Goal: Task Accomplishment & Management: Contribute content

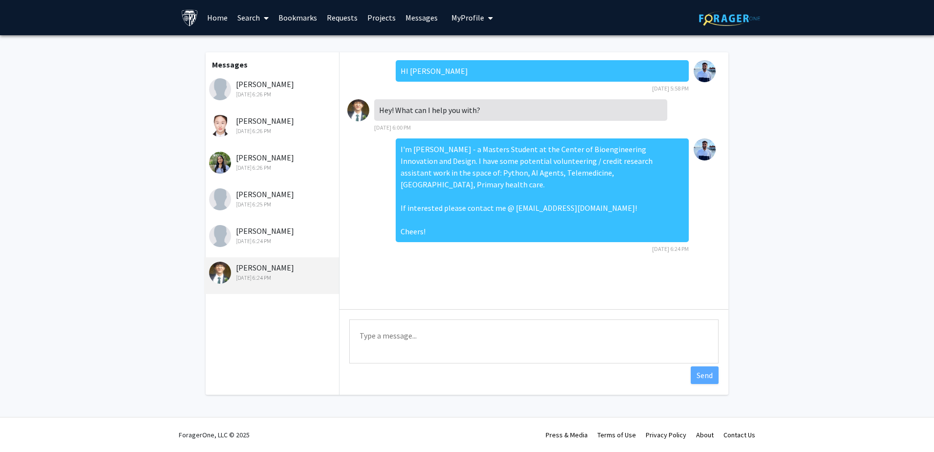
click at [309, 358] on div "Messages [PERSON_NAME] [DATE] 6:26 PM [PERSON_NAME] [DATE] 6:26 PM [PERSON_NAME…" at bounding box center [271, 223] width 135 height 342
click at [451, 358] on textarea "Type a message" at bounding box center [533, 341] width 369 height 44
click at [250, 85] on div "[PERSON_NAME] [DATE] 6:26 PM" at bounding box center [273, 88] width 128 height 21
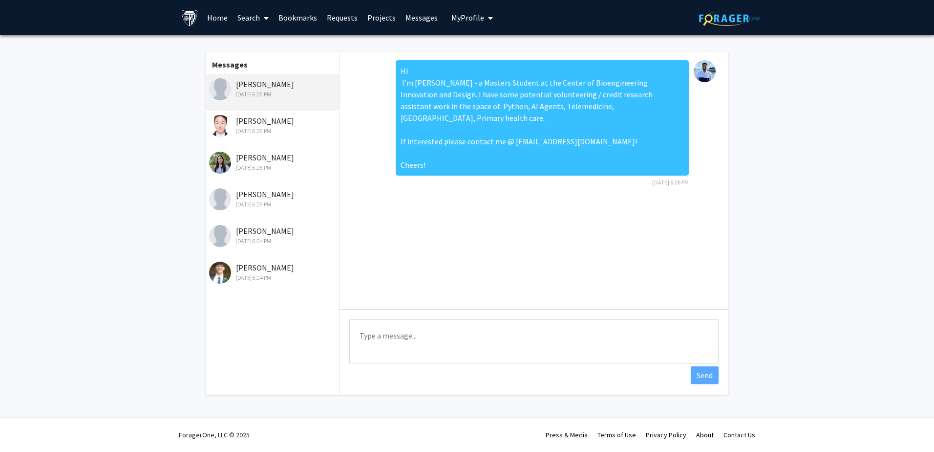
click at [245, 267] on div "[PERSON_NAME] [DATE] 6:24 PM" at bounding box center [273, 271] width 128 height 21
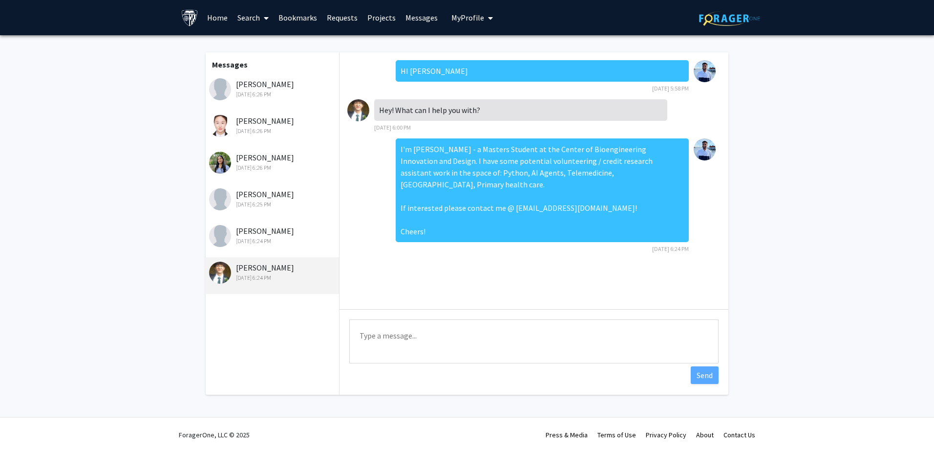
click at [449, 339] on textarea "Type a message" at bounding box center [533, 341] width 369 height 44
paste textarea "Lo Ipsumdo Sitame con adipisci eli! Sed D ei tempori ut laboreet d magna aliqua…"
click at [388, 333] on textarea "Type a message" at bounding box center [533, 341] width 369 height 44
type textarea "Lo Ipsum Dolors ame consecte adi! Eli S do eiusmod te incididu u labor etdolore…"
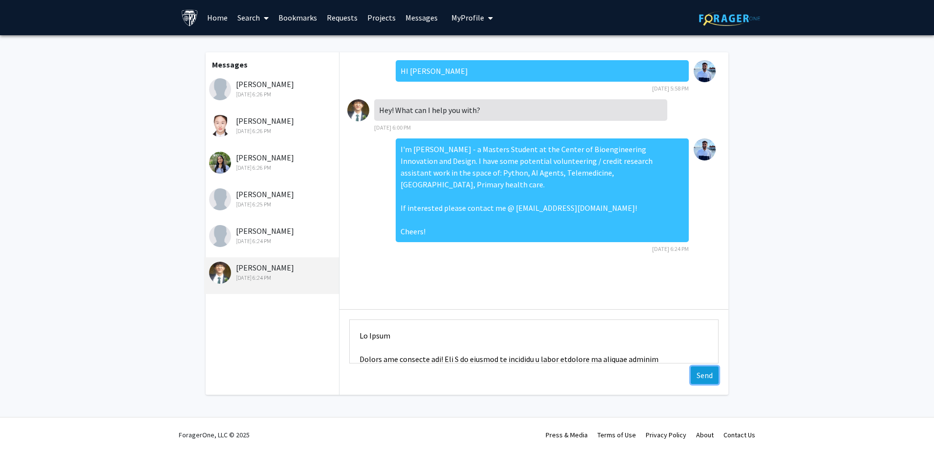
click at [712, 376] on button "Send" at bounding box center [705, 375] width 28 height 18
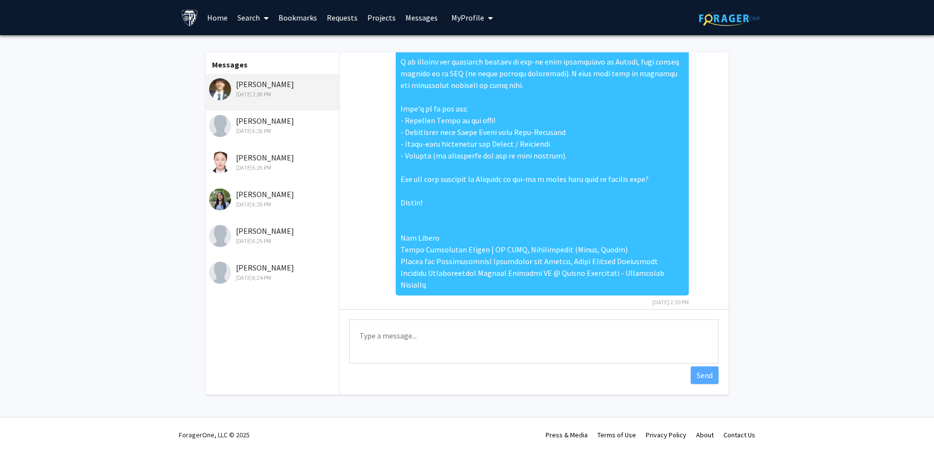
click at [262, 350] on div "Messages [PERSON_NAME] [DATE] 2:30 PM [PERSON_NAME] [DATE] 6:26 PM [PERSON_NAME…" at bounding box center [271, 223] width 135 height 342
click at [273, 216] on div "[PERSON_NAME] [DATE] 6:26 PM" at bounding box center [271, 202] width 135 height 37
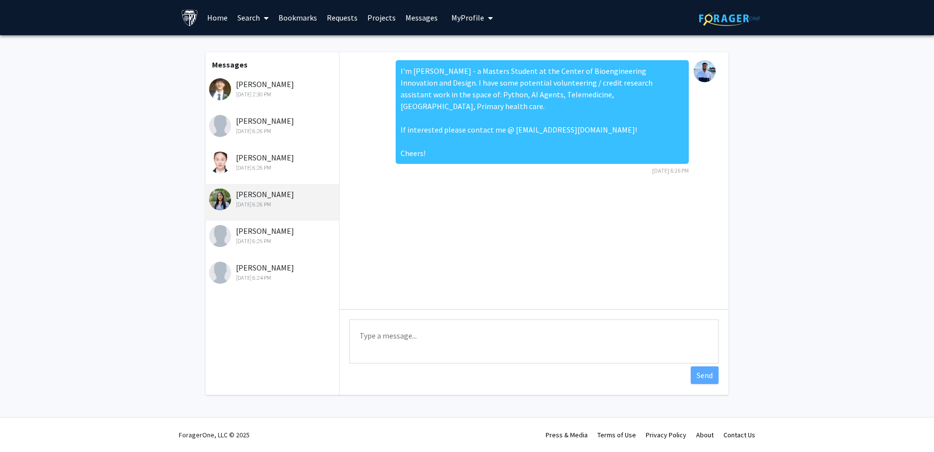
click at [279, 237] on div "[DATE] 6:25 PM" at bounding box center [273, 241] width 128 height 9
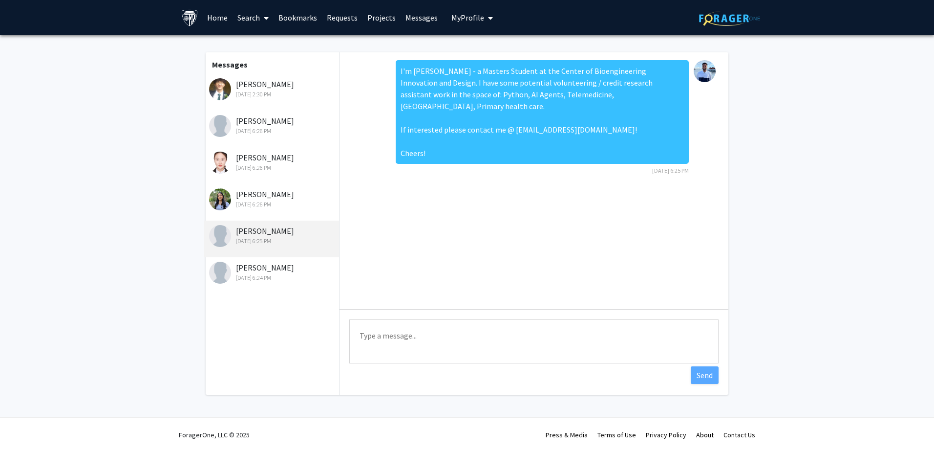
click at [278, 199] on div "[PERSON_NAME] [DATE] 6:26 PM" at bounding box center [273, 198] width 128 height 21
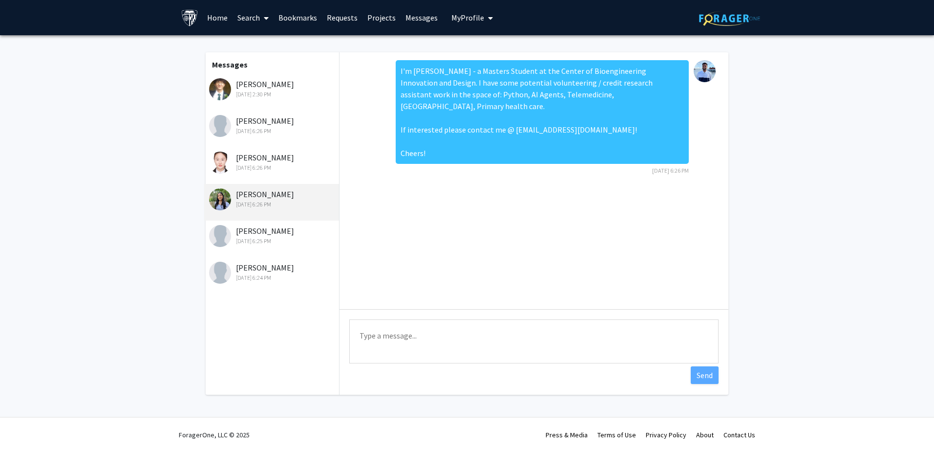
click at [273, 165] on div "[DATE] 6:26 PM" at bounding box center [273, 167] width 128 height 9
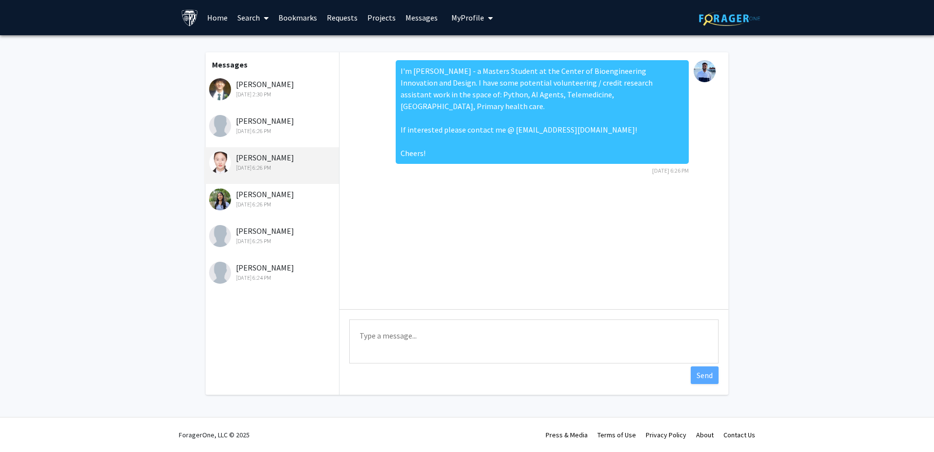
click at [272, 124] on div "[PERSON_NAME] [DATE] 6:26 PM" at bounding box center [273, 125] width 128 height 21
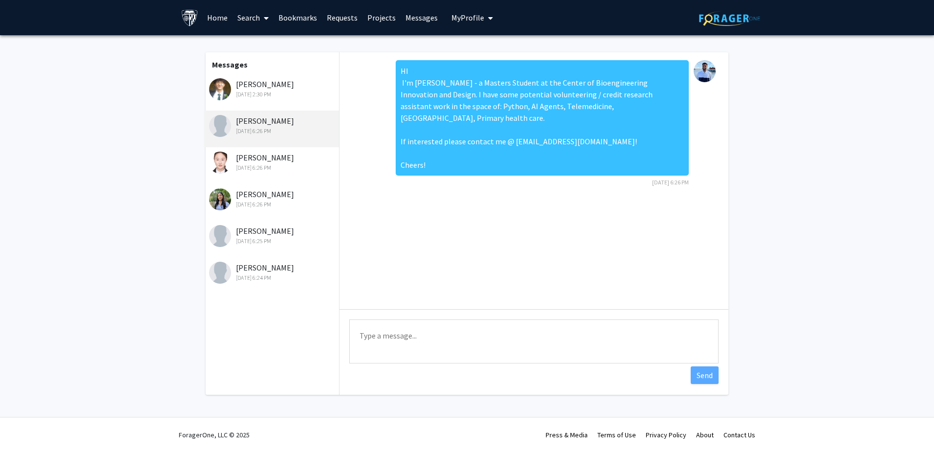
click at [254, 253] on div "[PERSON_NAME] [DATE] 6:25 PM" at bounding box center [271, 238] width 135 height 37
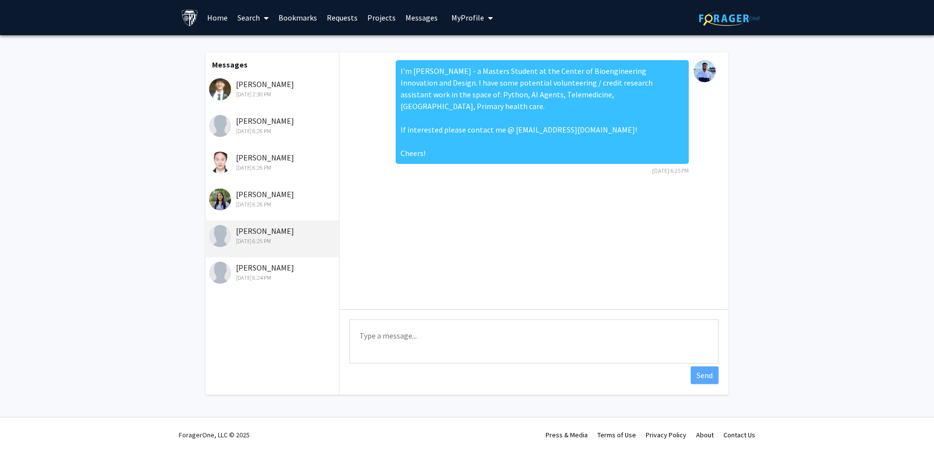
drag, startPoint x: 259, startPoint y: 259, endPoint x: 259, endPoint y: 251, distance: 7.8
click at [259, 259] on div "[PERSON_NAME] [DATE] 6:24 PM" at bounding box center [271, 275] width 135 height 37
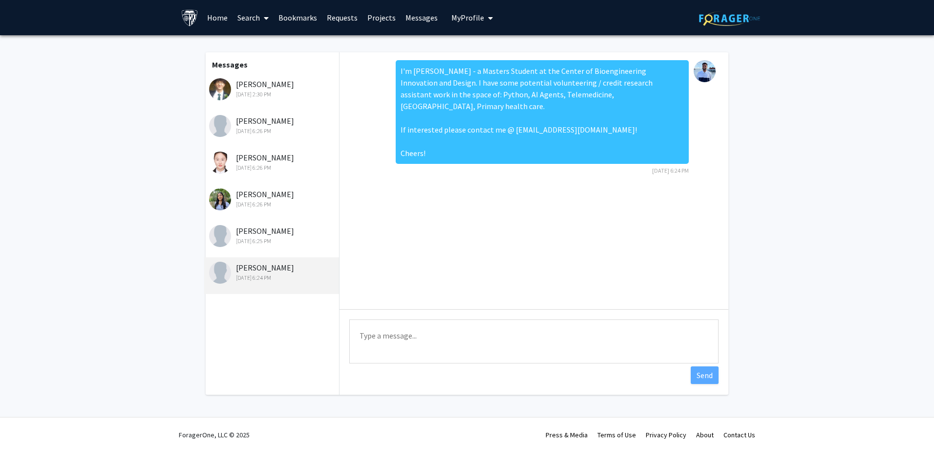
click at [261, 67] on h1 "Messages" at bounding box center [271, 61] width 135 height 18
click at [251, 78] on div "[PERSON_NAME] [DATE] 2:30 PM" at bounding box center [271, 92] width 135 height 37
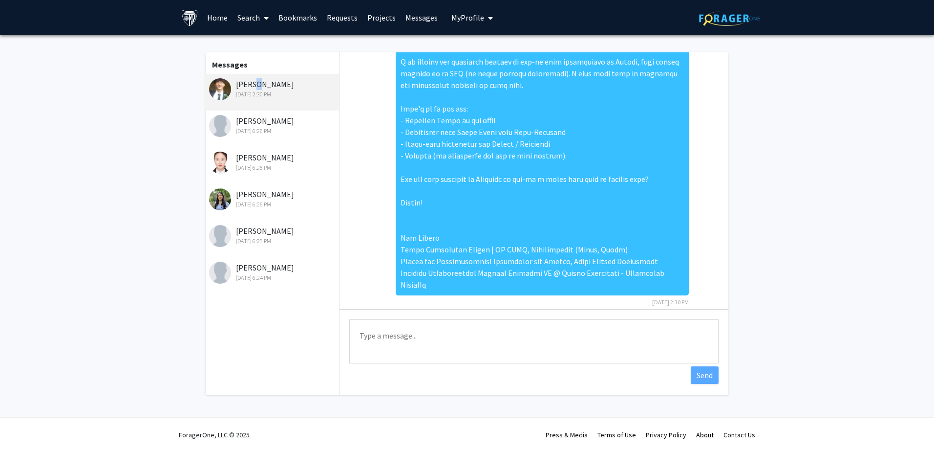
click at [381, 20] on link "Projects" at bounding box center [382, 17] width 38 height 34
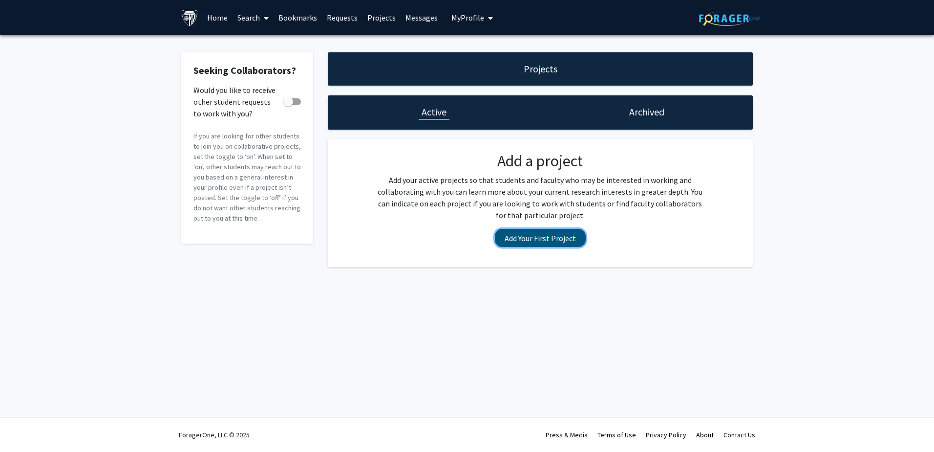
click at [555, 238] on button "Add Your First Project" at bounding box center [540, 238] width 91 height 18
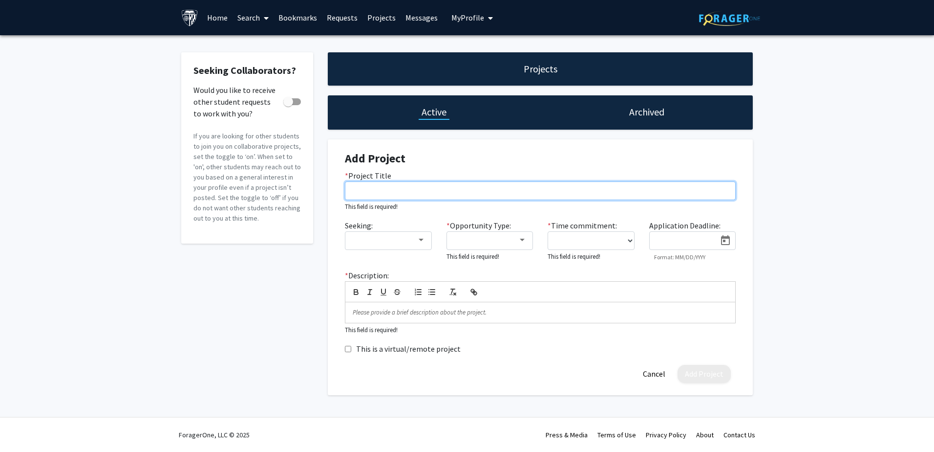
click at [376, 188] on input "* Project Title" at bounding box center [540, 190] width 391 height 19
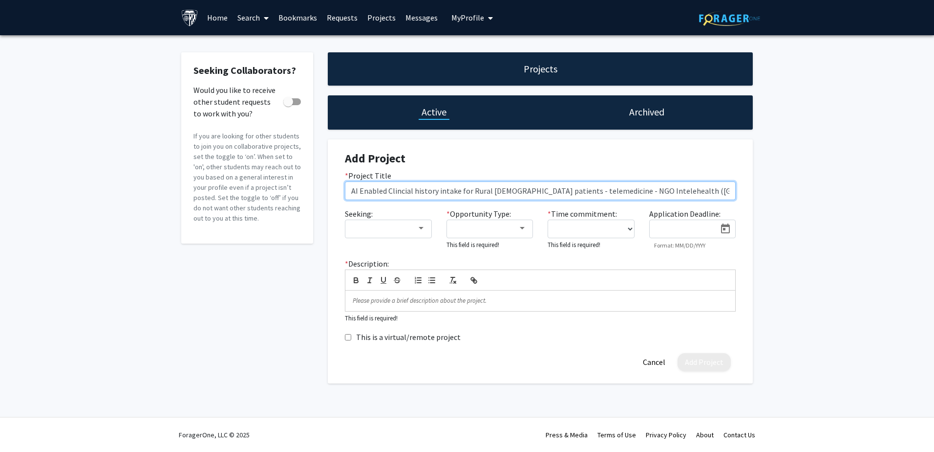
type input "AI Enabled Clincial history intake for Rural [DEMOGRAPHIC_DATA] patients - tele…"
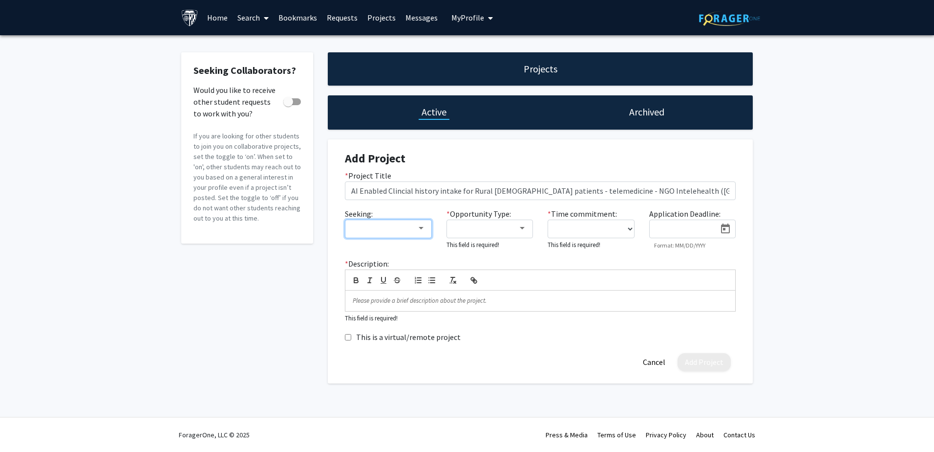
click at [392, 219] on mat-select at bounding box center [388, 228] width 87 height 19
click at [391, 229] on div at bounding box center [383, 228] width 65 height 12
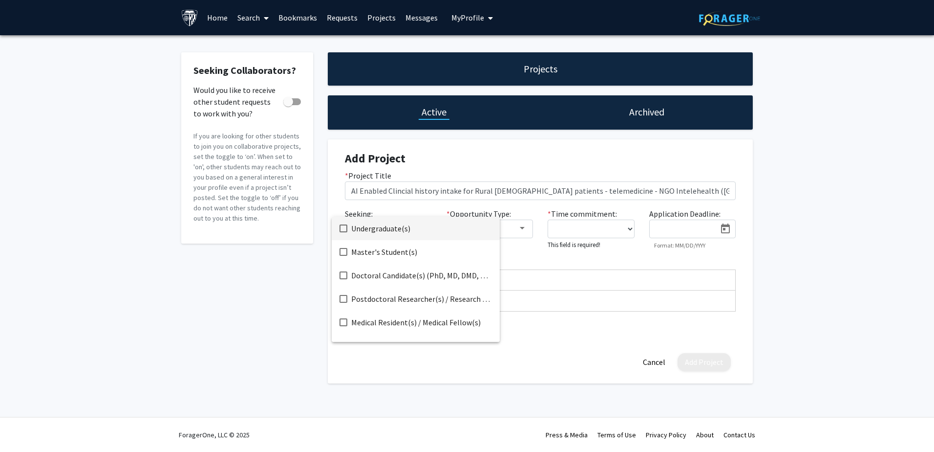
click at [389, 232] on span "Undergraduate(s)" at bounding box center [421, 228] width 141 height 23
click at [371, 247] on span "Master's Student(s)" at bounding box center [421, 251] width 141 height 23
drag, startPoint x: 561, startPoint y: 248, endPoint x: 517, endPoint y: 243, distance: 44.2
click at [560, 248] on div at bounding box center [467, 226] width 934 height 452
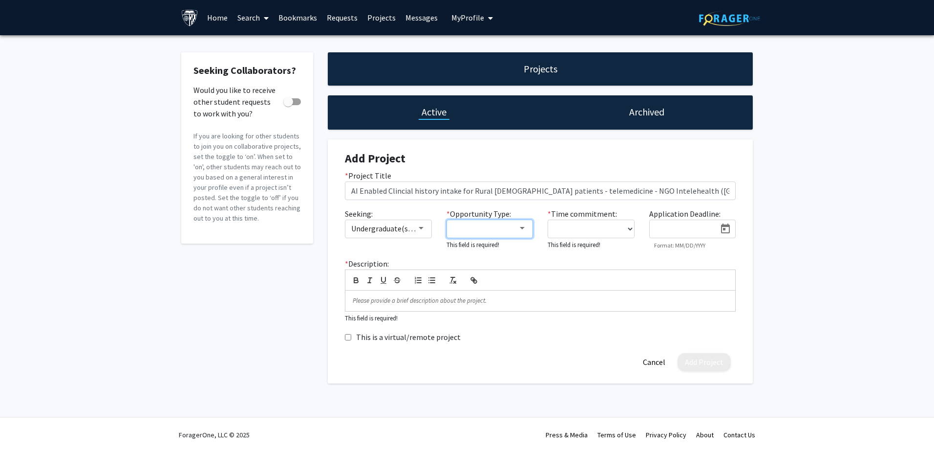
click at [510, 231] on div at bounding box center [485, 228] width 65 height 12
click at [501, 254] on span "Academic Credit" at bounding box center [495, 251] width 85 height 23
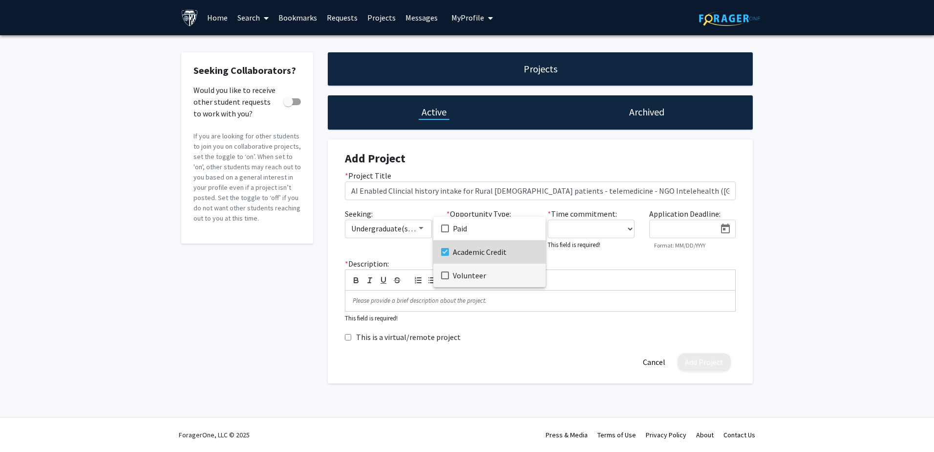
click at [496, 281] on span "Volunteer" at bounding box center [495, 274] width 85 height 23
click at [616, 219] on div at bounding box center [467, 226] width 934 height 452
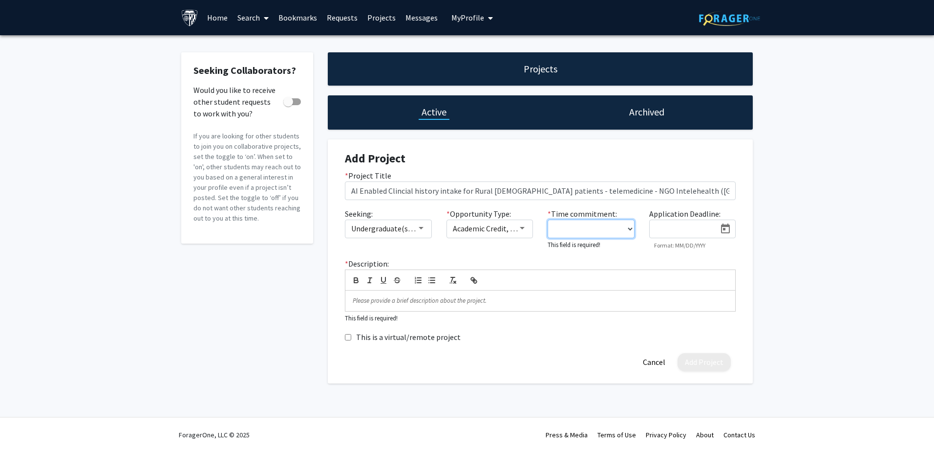
click at [617, 224] on select "0 - 5 hours/week 5 - 10 hours/week 10 - 15 hours/week 15 - 20 hours/week 20 - 3…" at bounding box center [591, 228] width 87 height 19
select select "5 - 10"
click at [548, 219] on select "0 - 5 hours/week 5 - 10 hours/week 10 - 15 hours/week 15 - 20 hours/week 20 - 3…" at bounding box center [591, 228] width 87 height 19
click at [704, 230] on input at bounding box center [686, 229] width 62 height 9
click at [730, 231] on icon "Open calendar" at bounding box center [725, 228] width 9 height 10
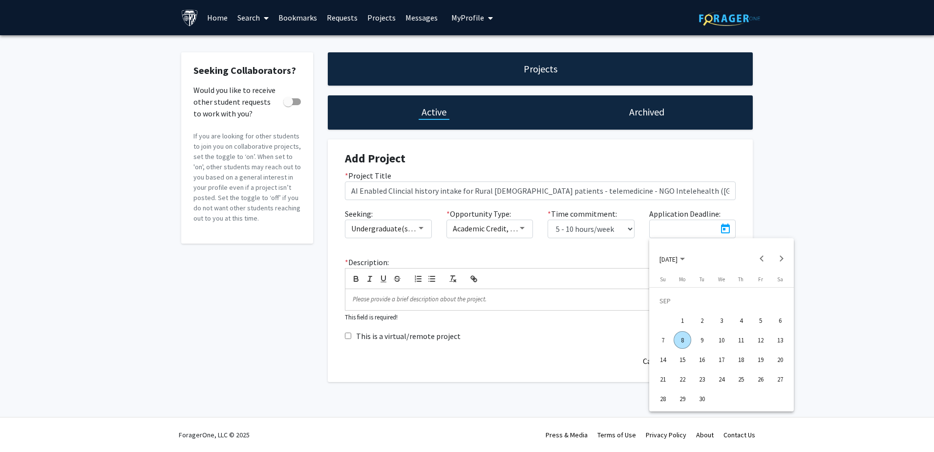
click at [778, 359] on div "20" at bounding box center [781, 359] width 18 height 18
type input "[DATE]"
click at [347, 336] on input "This is a virtual/remote project" at bounding box center [348, 335] width 6 height 6
checkbox input "true"
click at [401, 362] on div "Add Project Cancel" at bounding box center [541, 360] width 406 height 18
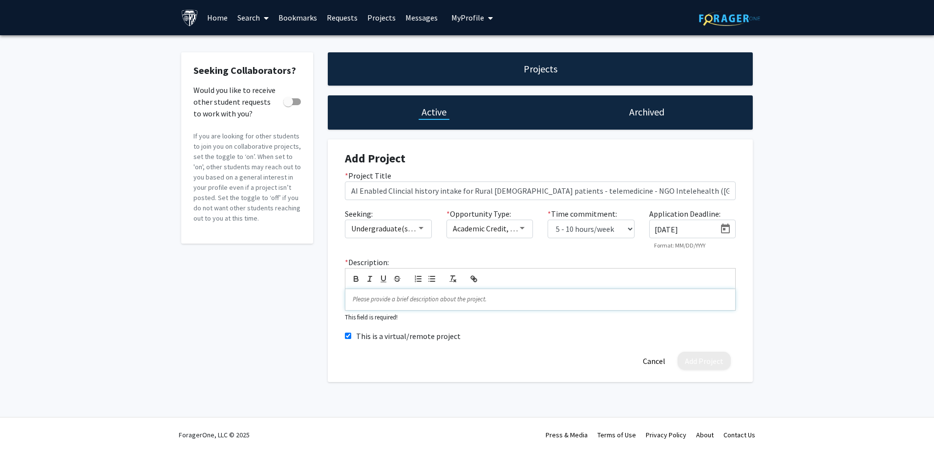
click at [420, 304] on p at bounding box center [540, 299] width 375 height 9
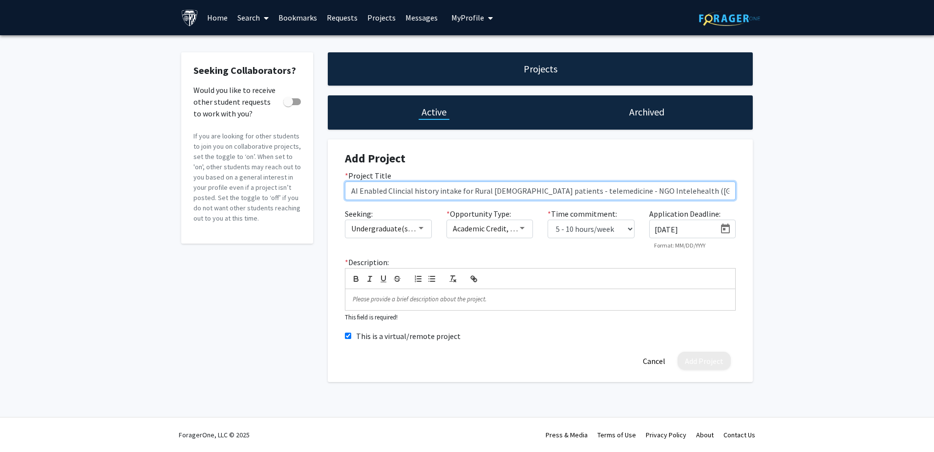
click at [359, 190] on input "AI Enabled Clincial history intake for Rural [DEMOGRAPHIC_DATA] patients - tele…" at bounding box center [540, 190] width 391 height 19
click at [597, 191] on input "AI Enabled Clincial history intake for Rural [DEMOGRAPHIC_DATA] patients - tele…" at bounding box center [540, 190] width 391 height 19
click at [606, 181] on input "AI Enabled Clincial history intake for Rural [DEMOGRAPHIC_DATA] patients - tele…" at bounding box center [540, 190] width 391 height 19
click at [688, 192] on input "AI Enabled Clincial history intake for Rural [DEMOGRAPHIC_DATA] patients - tele…" at bounding box center [540, 190] width 391 height 19
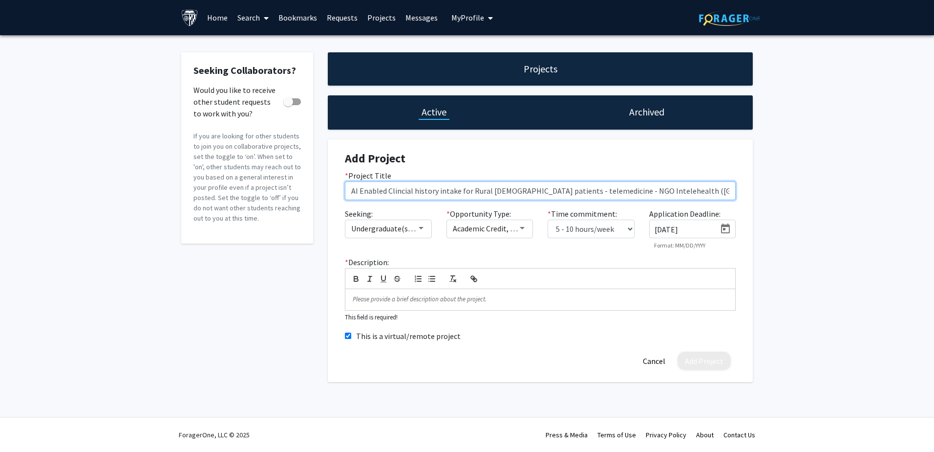
click at [591, 191] on input "AI Enabled Clincial history intake for Rural [DEMOGRAPHIC_DATA] patients - tele…" at bounding box center [540, 190] width 391 height 19
click at [697, 190] on input "AI Enabled Clincial history intake for Rural [DEMOGRAPHIC_DATA] patients - tele…" at bounding box center [540, 190] width 391 height 19
drag, startPoint x: 708, startPoint y: 191, endPoint x: 302, endPoint y: 197, distance: 406.7
click at [302, 197] on div "Seeking Collaborators? Would you like to receive other student requests to work…" at bounding box center [467, 216] width 586 height 329
type input "AI Enabled Clincial history intake for Rural [DEMOGRAPHIC_DATA] patients - tele…"
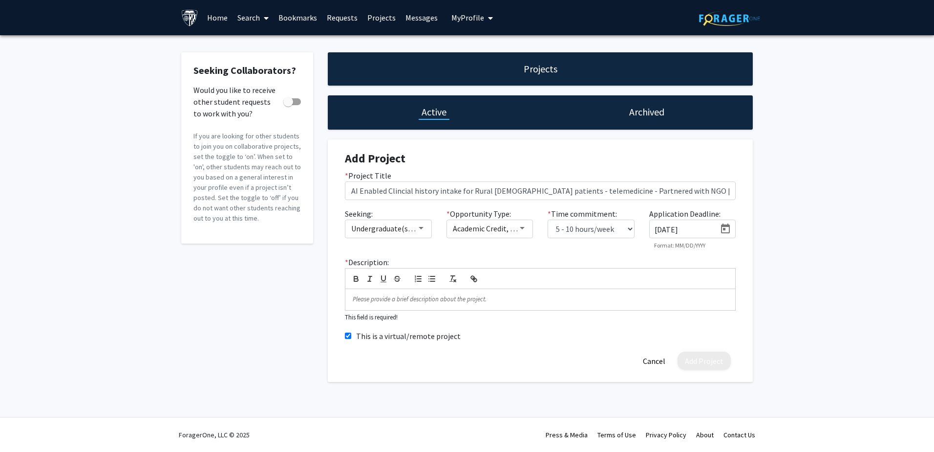
click at [560, 203] on div "* Project Title AI Enabled Clincial history intake for Rural [DEMOGRAPHIC_DATA]…" at bounding box center [541, 189] width 406 height 38
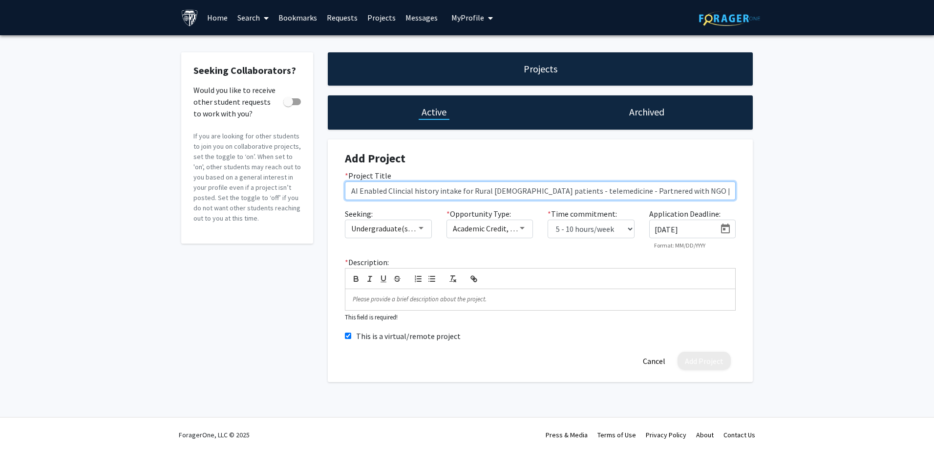
click at [568, 188] on input "AI Enabled Clincial history intake for Rural [DEMOGRAPHIC_DATA] patients - tele…" at bounding box center [540, 190] width 391 height 19
click at [533, 189] on input "AI Enabled Clincial history intake for Rural [DEMOGRAPHIC_DATA] patients - tele…" at bounding box center [540, 190] width 391 height 19
click at [543, 193] on input "AI Enabled Clincial history intake for Rural [DEMOGRAPHIC_DATA] patients - tele…" at bounding box center [540, 190] width 391 height 19
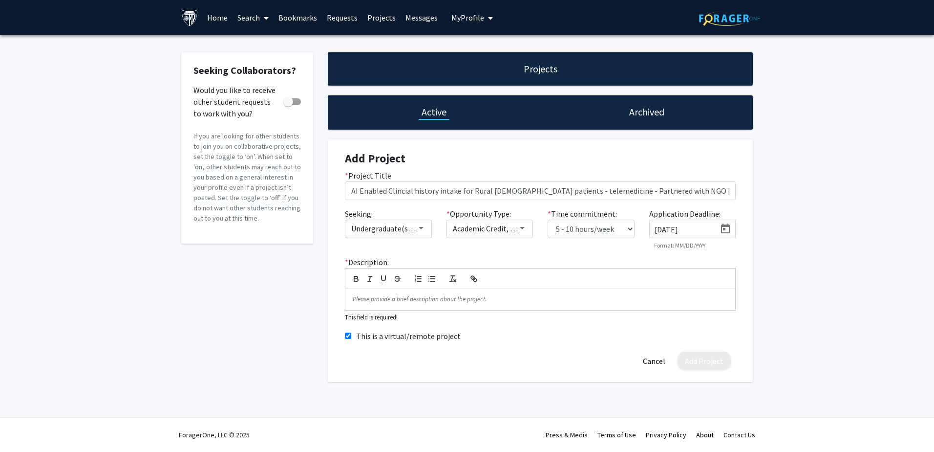
click at [465, 251] on div "Seeking: Undergraduate(s), Master's Student(s) * Opportunity Type: Academic Cre…" at bounding box center [541, 232] width 406 height 49
click at [435, 302] on p at bounding box center [540, 299] width 375 height 9
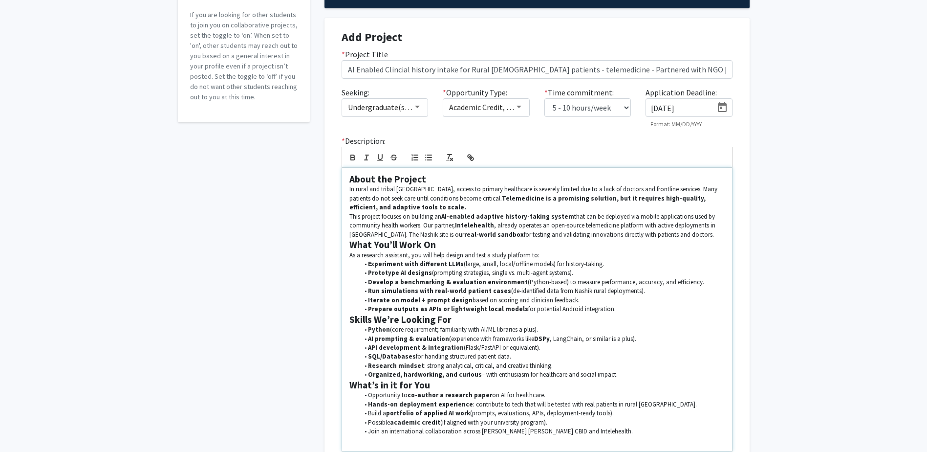
scroll to position [147, 0]
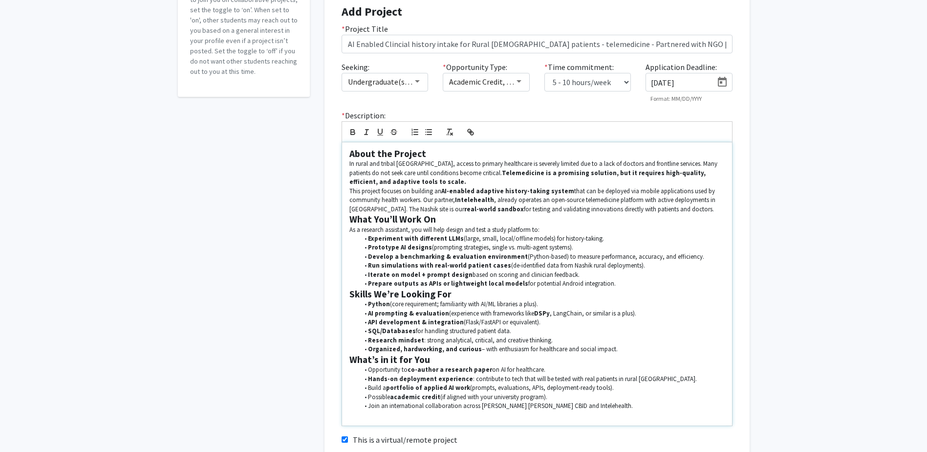
click at [687, 209] on p "This project focuses on building an AI-enabled adaptive history-taking system t…" at bounding box center [536, 200] width 375 height 27
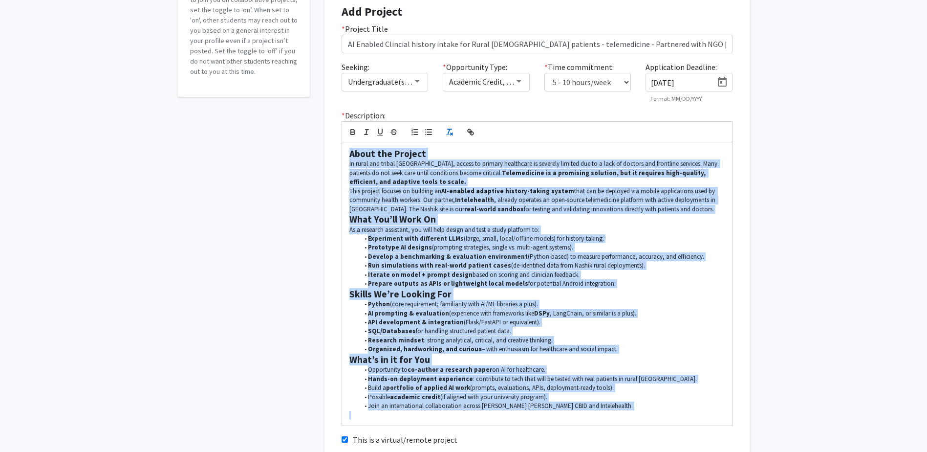
click at [451, 135] on line "button" at bounding box center [452, 134] width 2 height 2
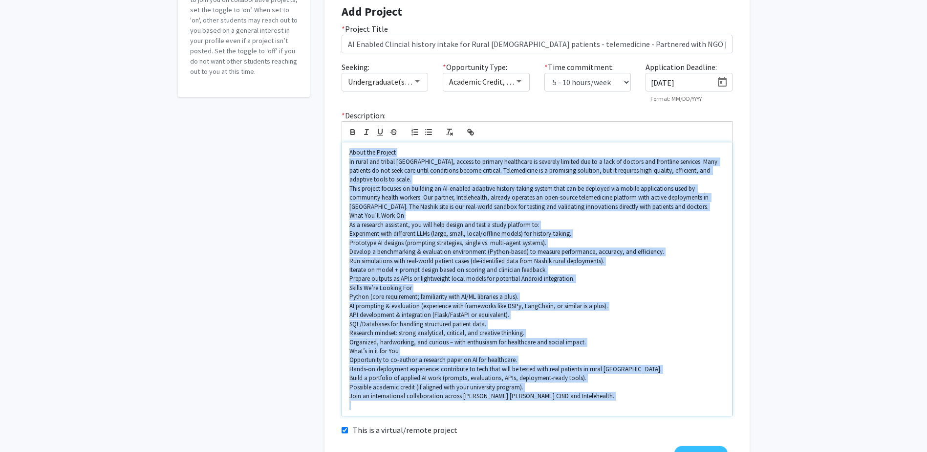
click at [454, 182] on p "In rural and tribal [GEOGRAPHIC_DATA], access to primary healthcare is severely…" at bounding box center [536, 170] width 375 height 27
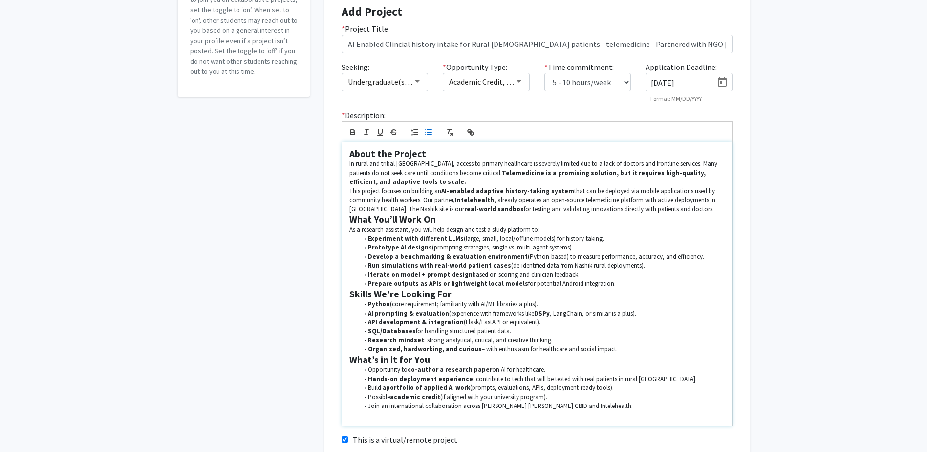
click at [650, 218] on h2 "What You’ll Work On" at bounding box center [536, 219] width 375 height 11
click at [668, 210] on p "This project focuses on building an AI-enabled adaptive history-taking system t…" at bounding box center [536, 200] width 375 height 27
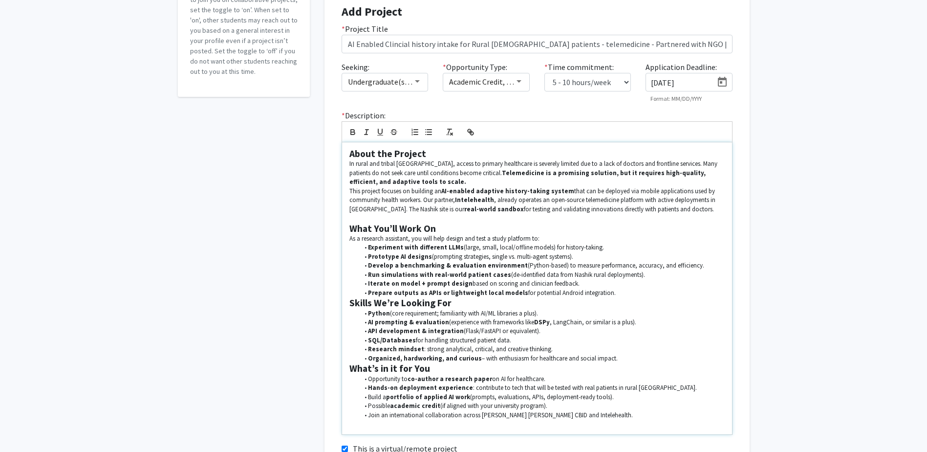
click at [613, 288] on li "Prepare outputs as APIs or lightweight local models for potential Android integ…" at bounding box center [542, 292] width 366 height 9
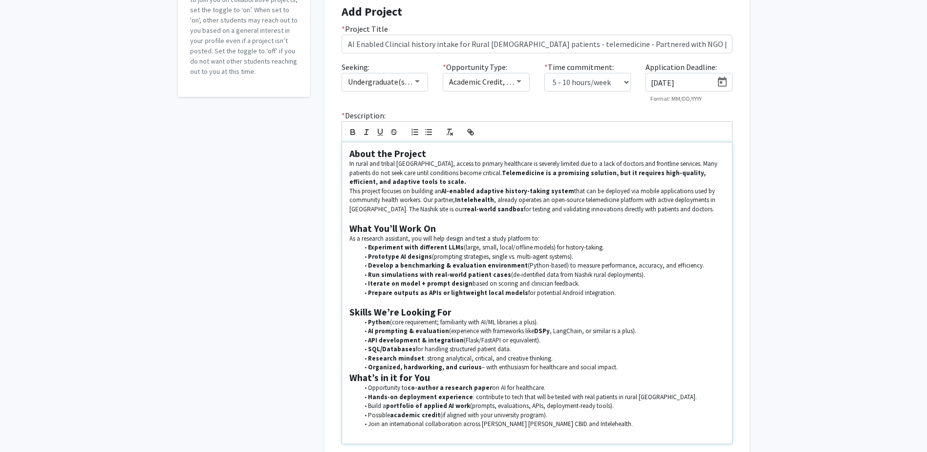
click at [635, 365] on li "Organized, hardworking, and curious – with enthusiasm for healthcare and social…" at bounding box center [542, 367] width 366 height 9
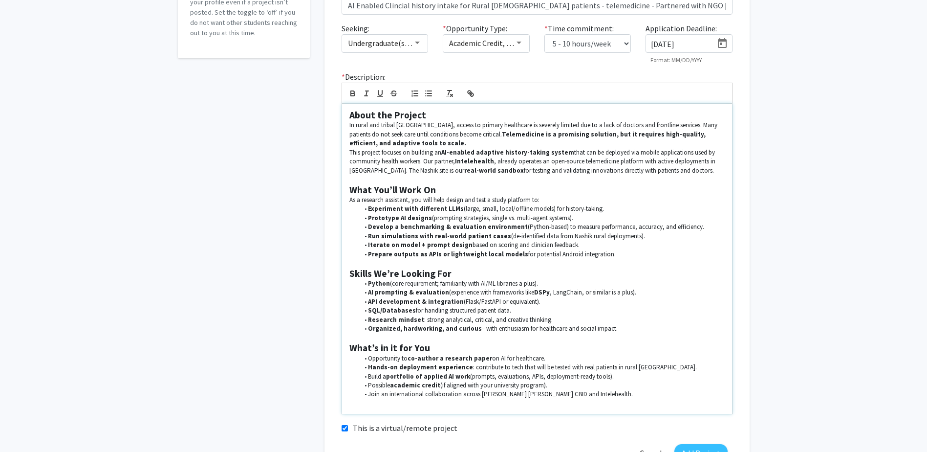
scroll to position [195, 0]
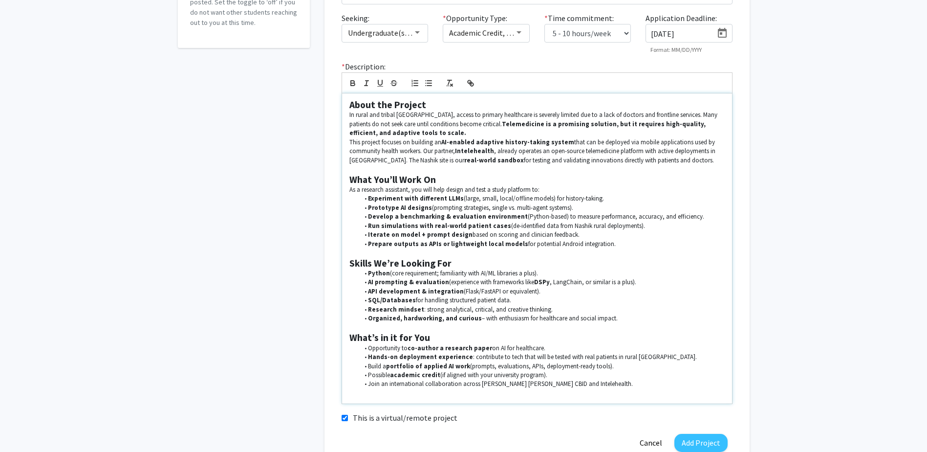
click at [552, 346] on li "Opportunity to co-author a research paper on AI for healthcare." at bounding box center [542, 348] width 366 height 9
click at [683, 357] on li "Hands-on deployment experience : contribute to tech that will be tested with re…" at bounding box center [542, 356] width 366 height 9
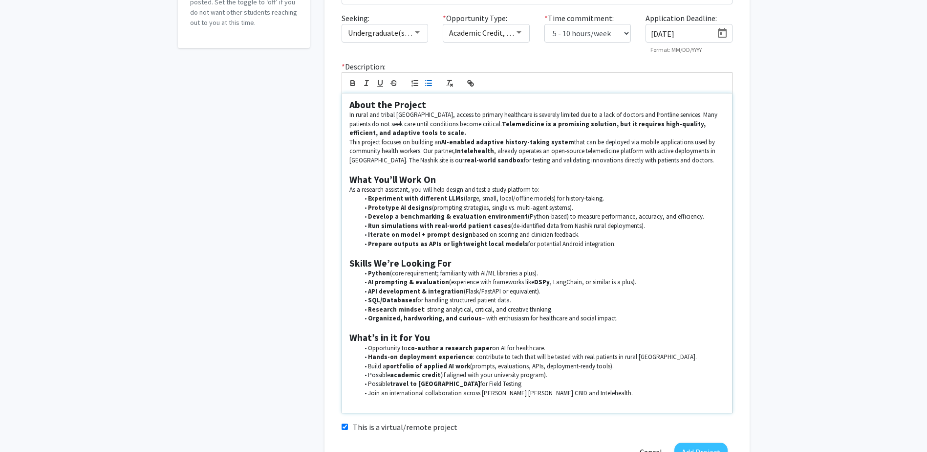
click at [589, 401] on p at bounding box center [536, 401] width 375 height 9
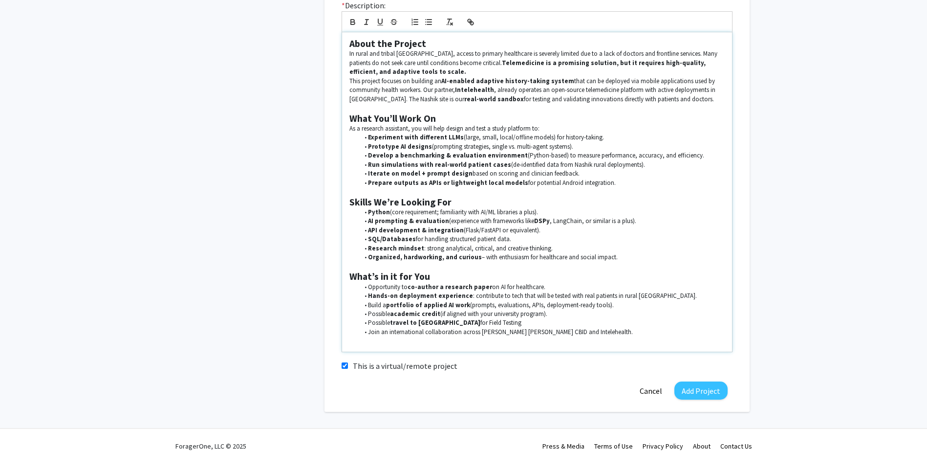
scroll to position [268, 0]
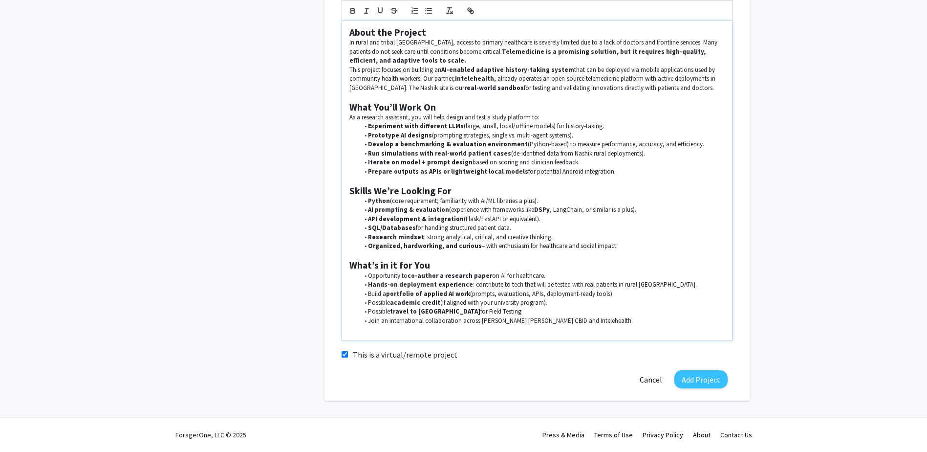
click at [588, 319] on li "Join an international collaboration across [PERSON_NAME] [PERSON_NAME] CBID and…" at bounding box center [542, 320] width 366 height 9
click at [591, 331] on p at bounding box center [536, 329] width 375 height 9
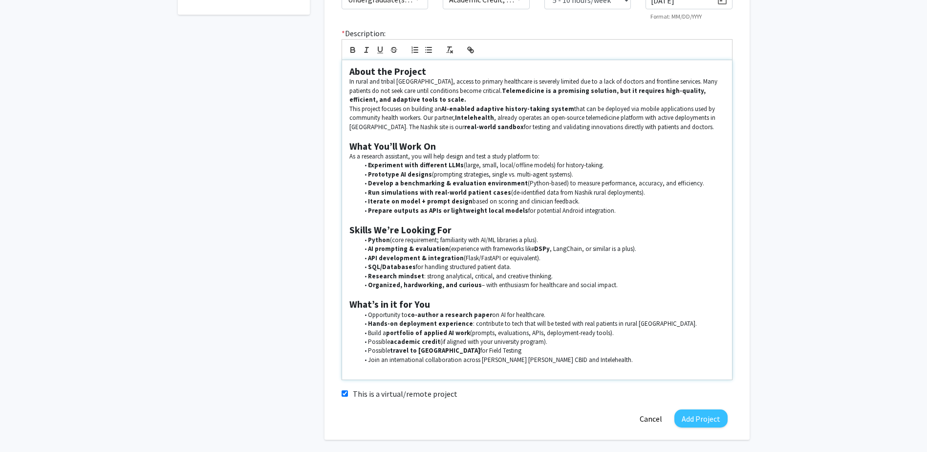
scroll to position [219, 0]
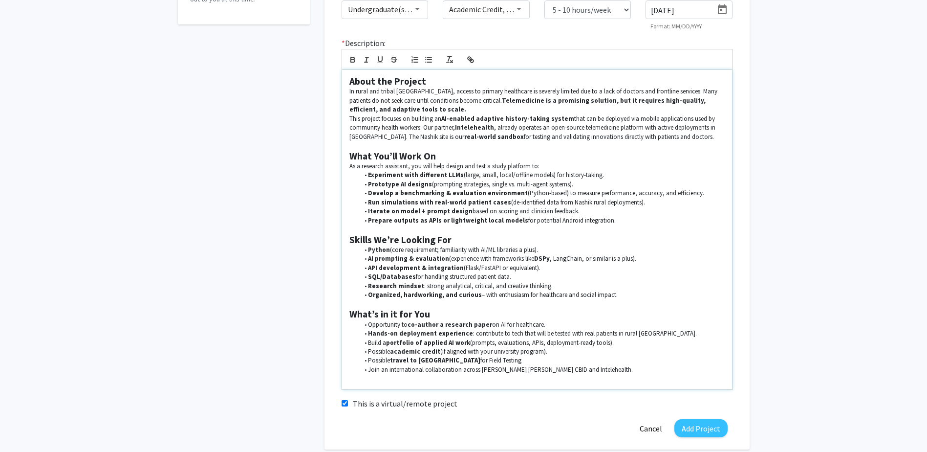
click at [606, 374] on p at bounding box center [536, 378] width 375 height 9
click at [604, 370] on li "Join an international collaboration across [PERSON_NAME] [PERSON_NAME] CBID and…" at bounding box center [542, 369] width 366 height 9
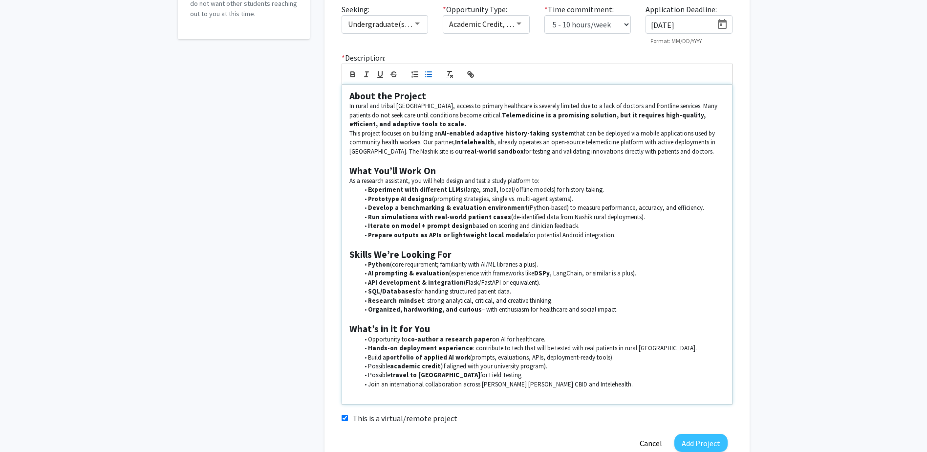
scroll to position [170, 0]
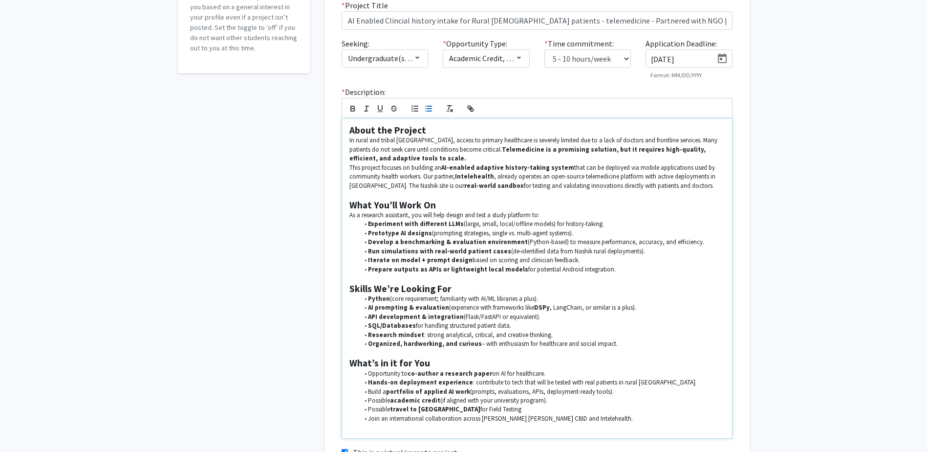
drag, startPoint x: 607, startPoint y: 267, endPoint x: 342, endPoint y: 226, distance: 268.5
click at [342, 226] on div "About the Project In rural and tribal [GEOGRAPHIC_DATA], access to primary heal…" at bounding box center [537, 278] width 390 height 319
click at [540, 284] on h2 "Skills We’re Looking For" at bounding box center [536, 288] width 375 height 11
click at [542, 291] on h2 "Skills We’re Looking For" at bounding box center [536, 288] width 375 height 11
click at [531, 283] on h2 "Skills We’re Looking For" at bounding box center [536, 288] width 375 height 11
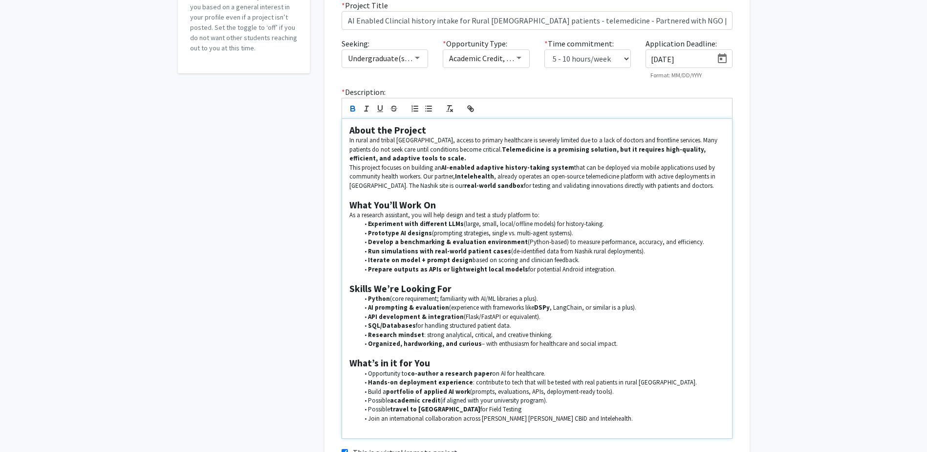
click at [524, 279] on p at bounding box center [536, 278] width 375 height 9
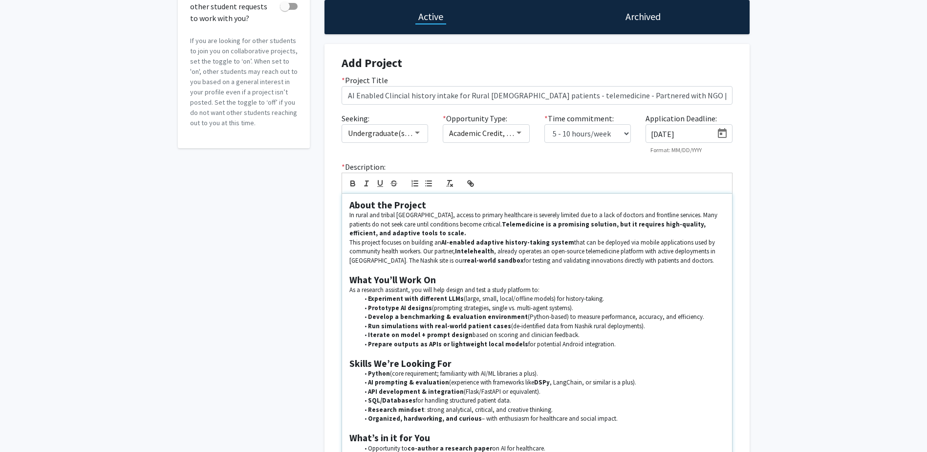
scroll to position [72, 0]
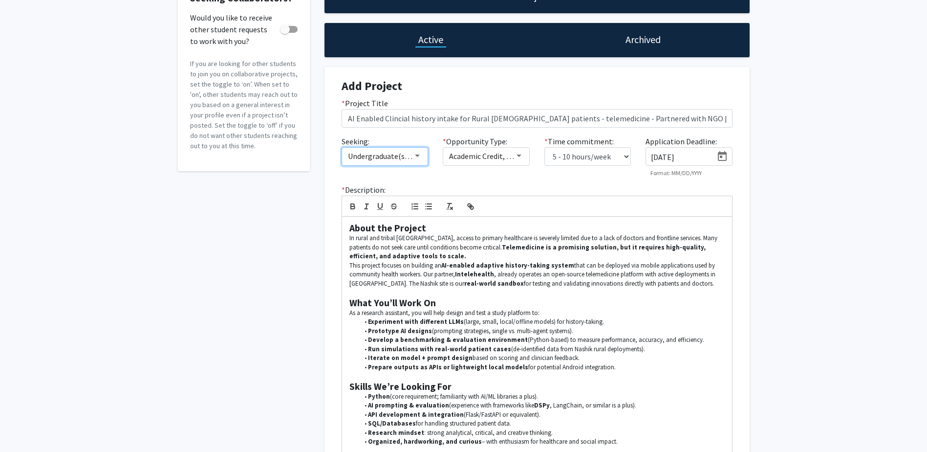
click at [410, 153] on span "Undergraduate(s), Master's Student(s)" at bounding box center [412, 156] width 129 height 10
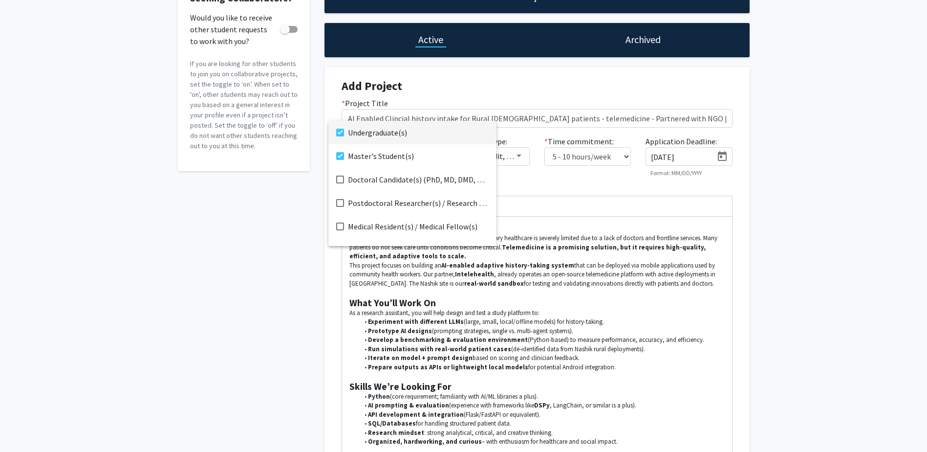
click at [296, 272] on div at bounding box center [463, 226] width 927 height 452
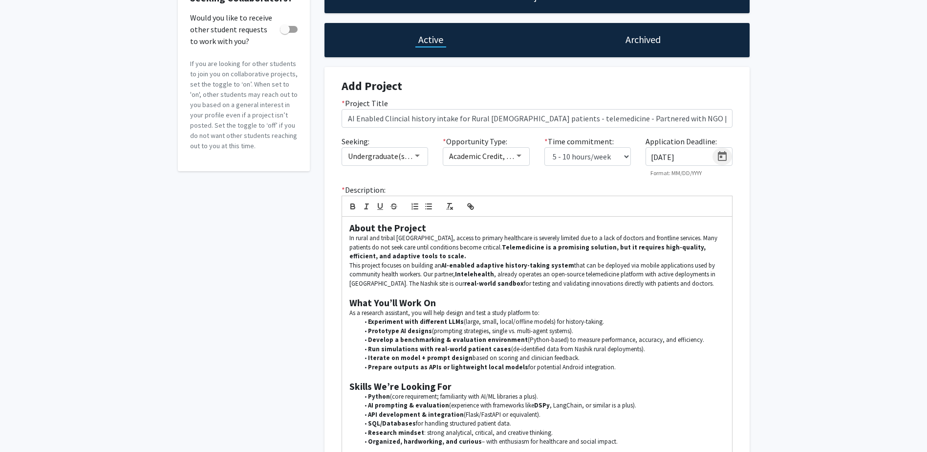
click at [718, 156] on icon "Open calendar" at bounding box center [722, 156] width 9 height 10
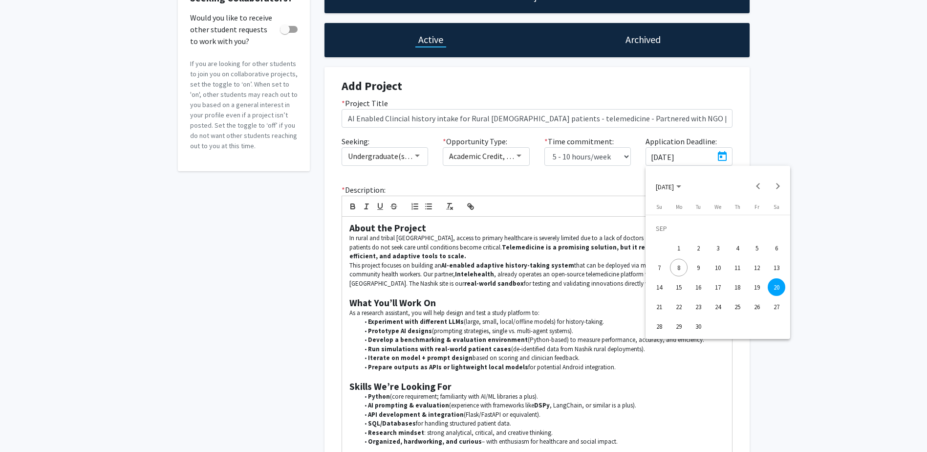
click at [780, 304] on div "27" at bounding box center [777, 307] width 18 height 18
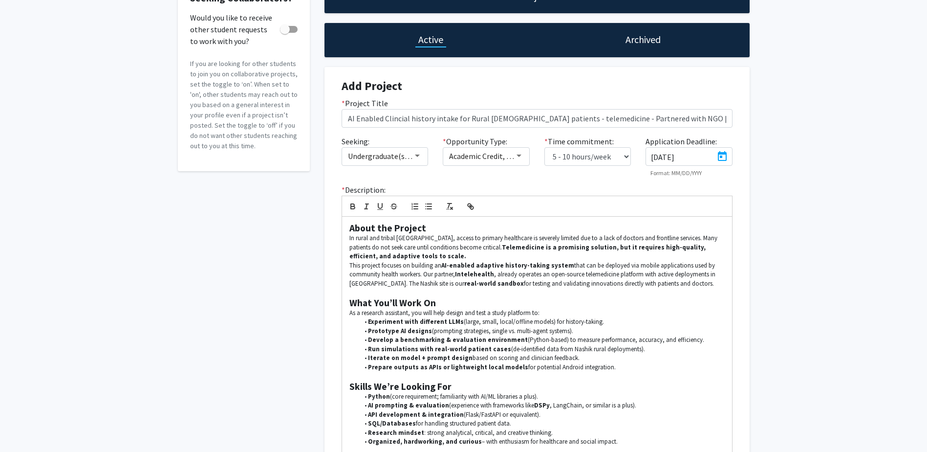
type input "[DATE]"
click at [805, 267] on div "Seeking Collaborators? Would you like to receive other student requests to work…" at bounding box center [463, 290] width 927 height 655
click at [505, 183] on div "Seeking: Undergraduate(s), Master's Student(s) * Opportunity Type: Academic Cre…" at bounding box center [537, 159] width 406 height 49
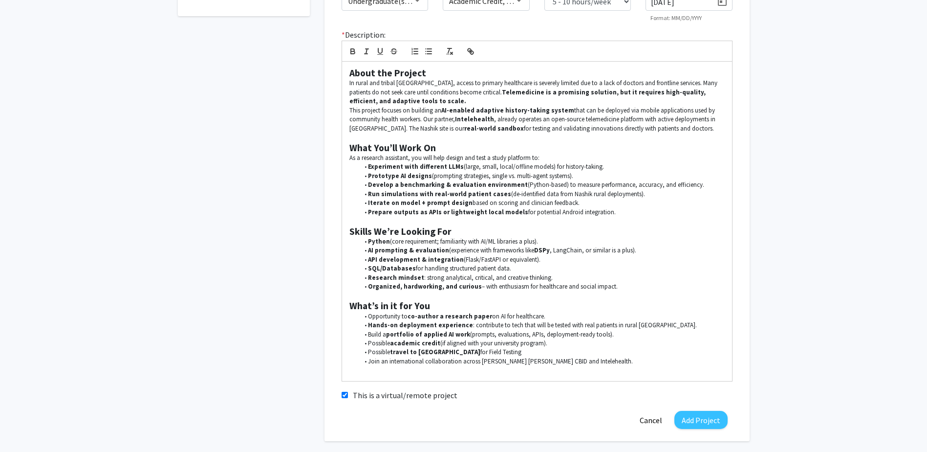
scroll to position [268, 0]
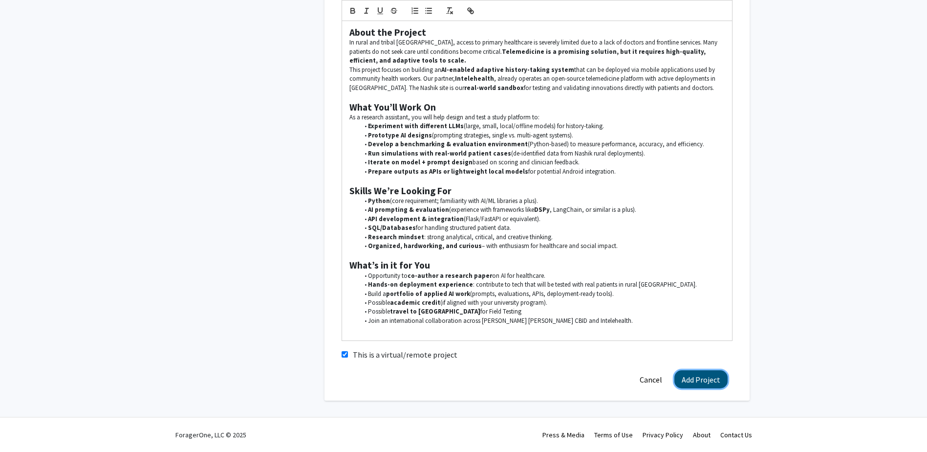
click at [721, 376] on button "Add Project" at bounding box center [700, 379] width 53 height 18
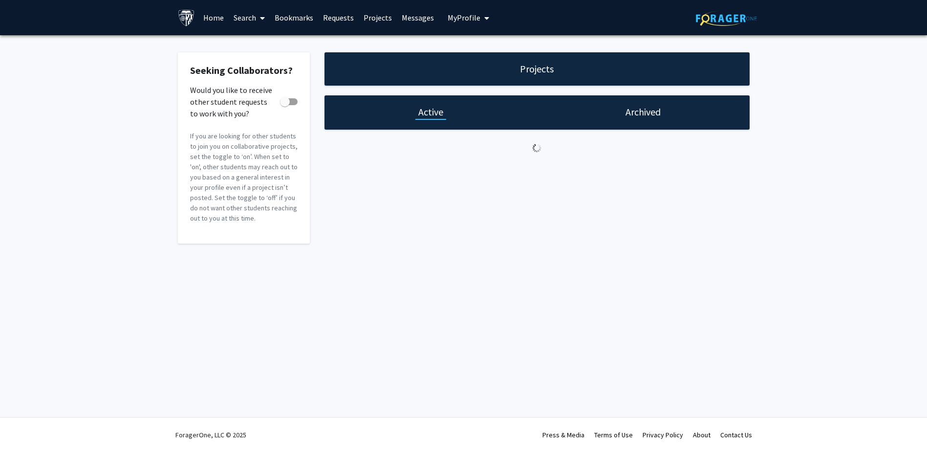
scroll to position [0, 0]
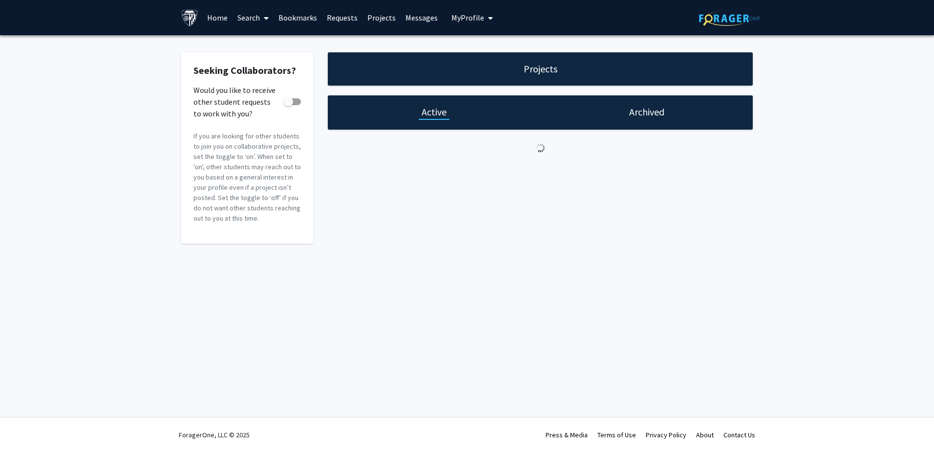
checkbox input "true"
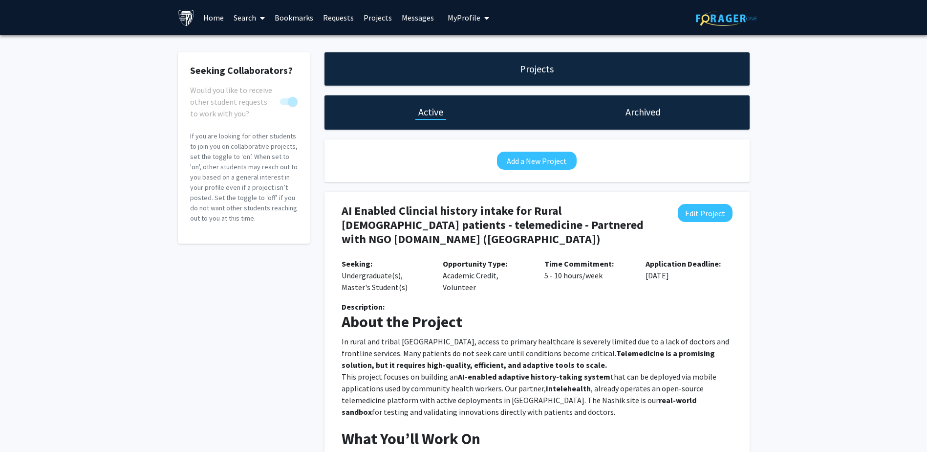
click at [831, 234] on div "Seeking Collaborators? Would you like to receive other student requests to work…" at bounding box center [463, 442] width 927 height 814
click at [703, 216] on button "Edit Project" at bounding box center [705, 213] width 55 height 18
select select "5 - 10"
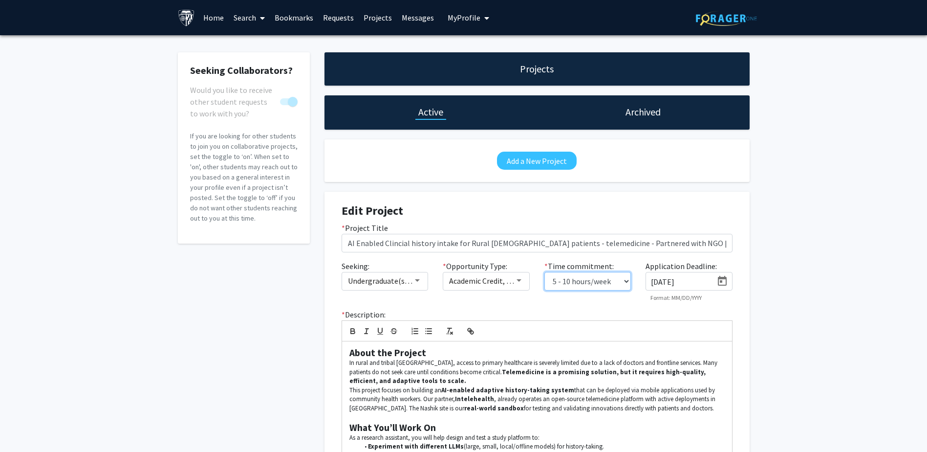
drag, startPoint x: 628, startPoint y: 289, endPoint x: 624, endPoint y: 284, distance: 5.9
click at [626, 288] on select "0 - 5 hours/week 5 - 10 hours/week 10 - 15 hours/week 15 - 20 hours/week 20 - 3…" at bounding box center [587, 281] width 87 height 19
click at [544, 272] on select "0 - 5 hours/week 5 - 10 hours/week 10 - 15 hours/week 15 - 20 hours/week 20 - 3…" at bounding box center [587, 281] width 87 height 19
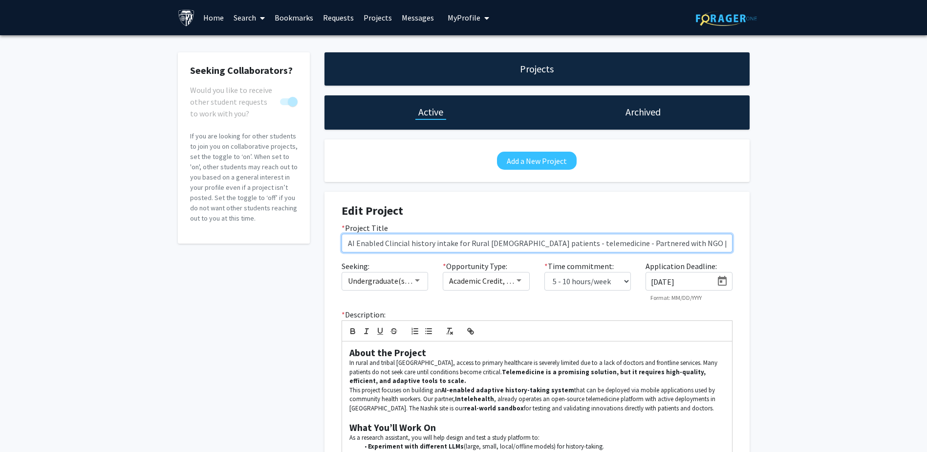
click at [353, 244] on input "AI Enabled Clincial history intake for Rural [DEMOGRAPHIC_DATA] patients - tele…" at bounding box center [537, 243] width 391 height 19
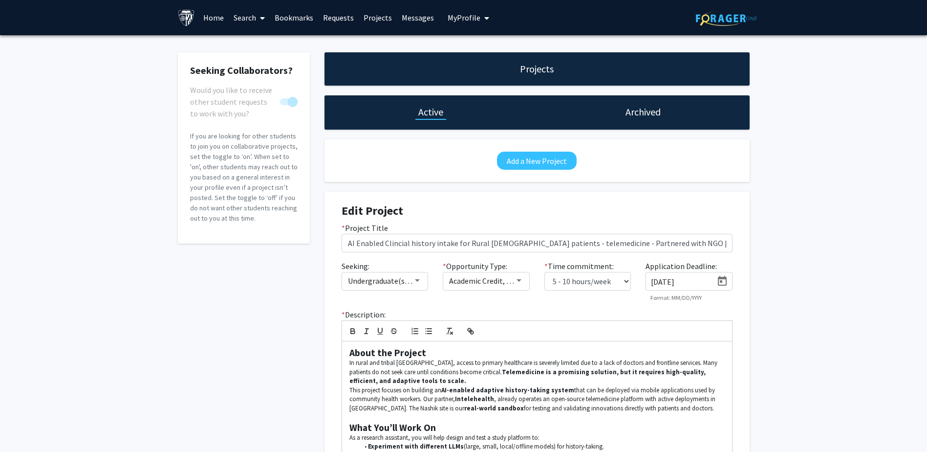
click at [861, 253] on div "Seeking Collaborators? Would you like to receive other student requests to work…" at bounding box center [463, 384] width 927 height 698
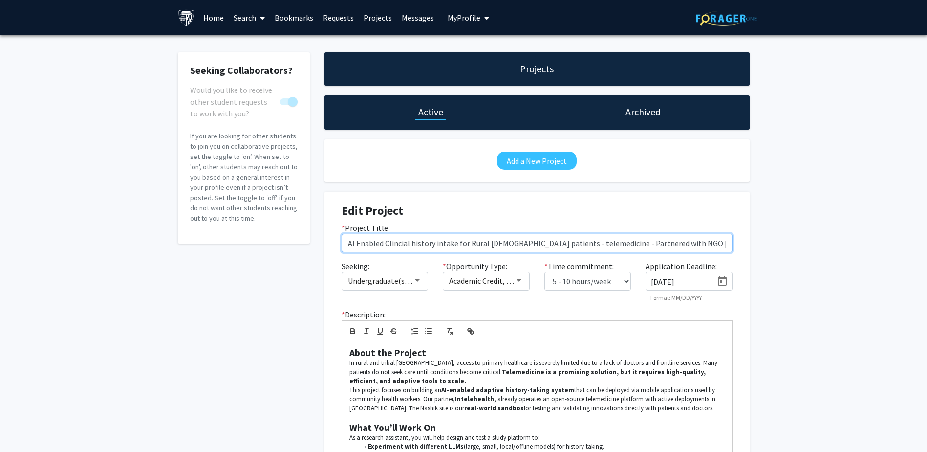
click at [405, 244] on input "AI Enabled Clincial history intake for Rural [DEMOGRAPHIC_DATA] patients - tele…" at bounding box center [537, 243] width 391 height 19
click at [397, 248] on input "AI Enabled Clincial history intake for Rural [DEMOGRAPHIC_DATA] patients - tele…" at bounding box center [537, 243] width 391 height 19
click at [394, 247] on input "AI Enabled Clincial history intake for Rural [DEMOGRAPHIC_DATA] patients - tele…" at bounding box center [537, 243] width 391 height 19
click at [521, 245] on input "AI Enabled Clinical history intake for Rural [DEMOGRAPHIC_DATA] patients - tele…" at bounding box center [537, 243] width 391 height 19
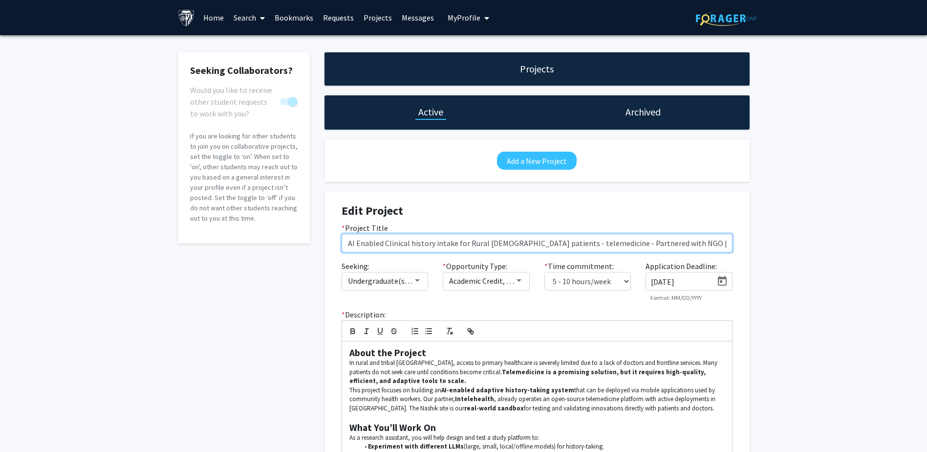
type input "AI Enabled Clinical history intake for Rural [DEMOGRAPHIC_DATA] patients - tele…"
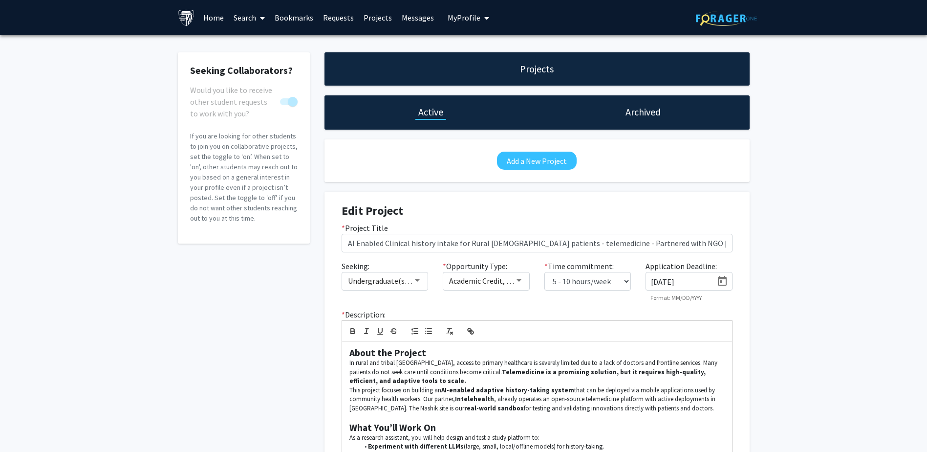
click at [862, 267] on div "Seeking Collaborators? Would you like to receive other student requests to work…" at bounding box center [463, 384] width 927 height 698
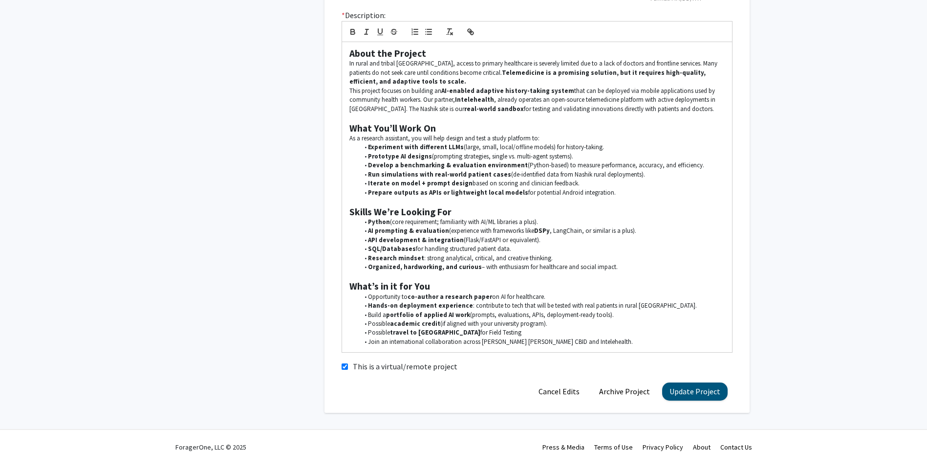
scroll to position [311, 0]
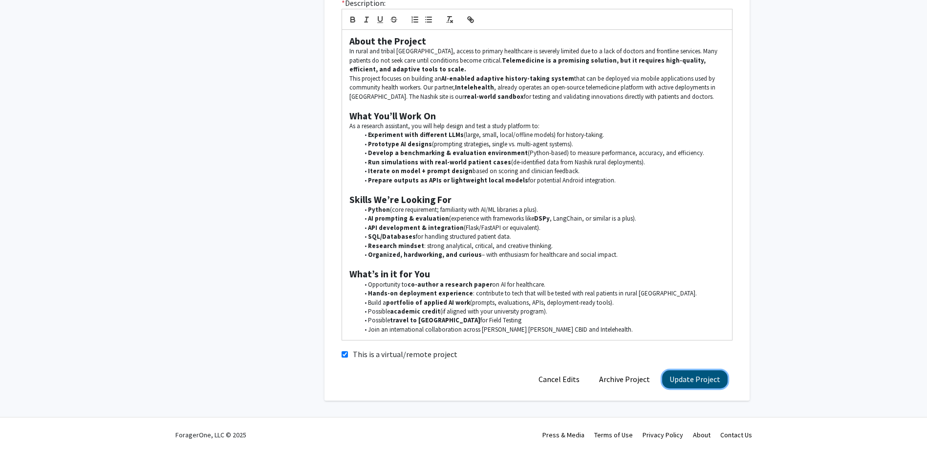
click at [713, 380] on button "Update Project" at bounding box center [694, 379] width 65 height 18
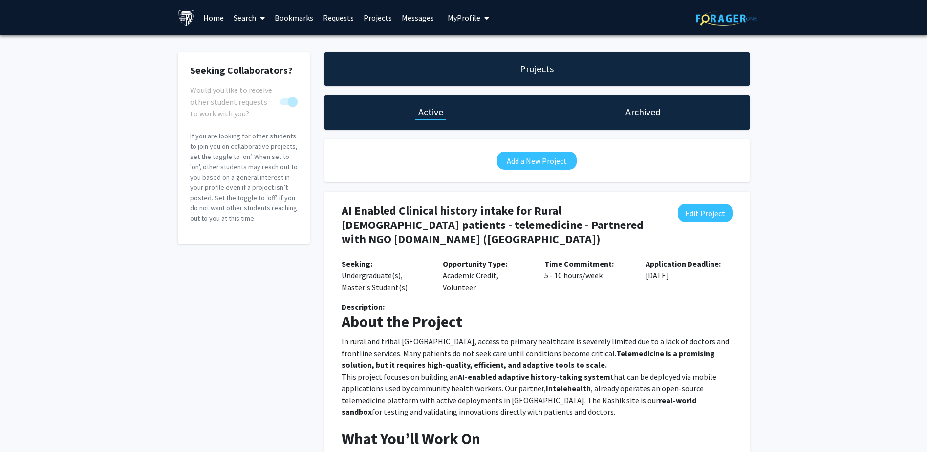
click at [660, 116] on h1 "Archived" at bounding box center [643, 112] width 35 height 14
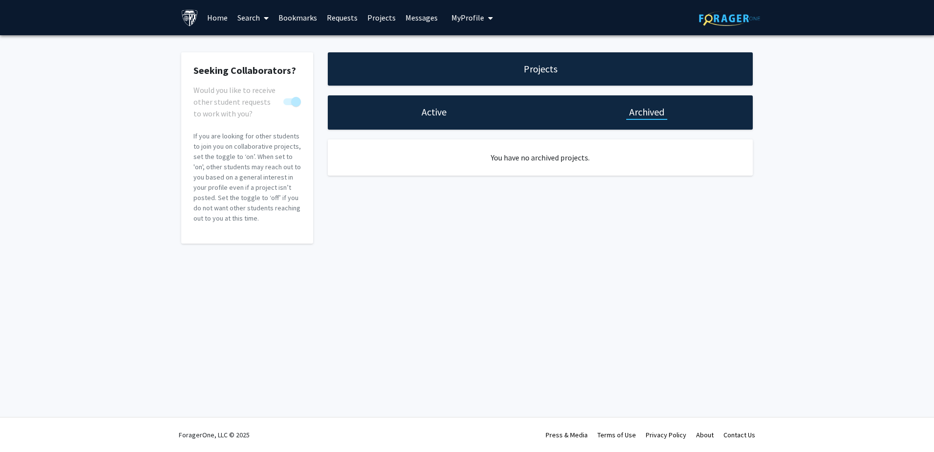
click at [430, 111] on h1 "Active" at bounding box center [434, 112] width 25 height 14
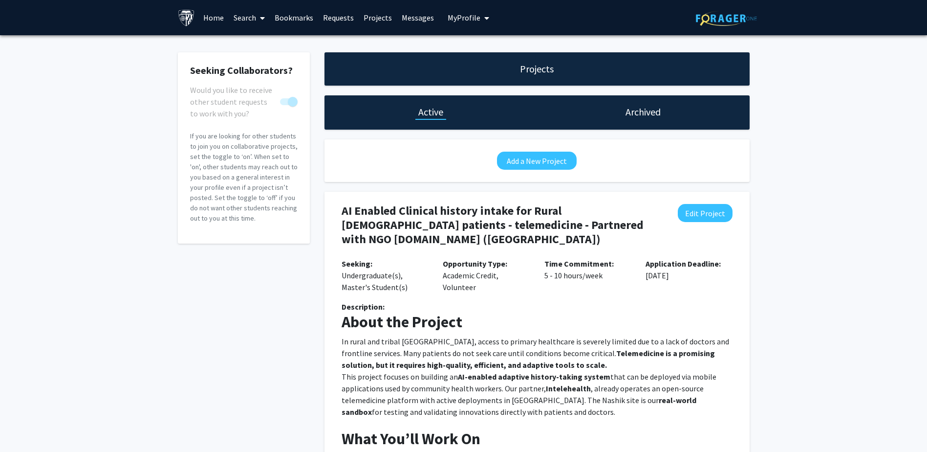
click at [502, 42] on div "Seeking Collaborators? Would you like to receive other student requests to work…" at bounding box center [463, 442] width 927 height 814
click at [593, 258] on p "Time Commitment: 5 - 10 hours/week" at bounding box center [587, 269] width 87 height 23
click at [380, 15] on link "Projects" at bounding box center [378, 17] width 38 height 34
click at [376, 19] on link "Projects" at bounding box center [378, 17] width 38 height 34
click at [262, 14] on icon at bounding box center [262, 18] width 5 height 8
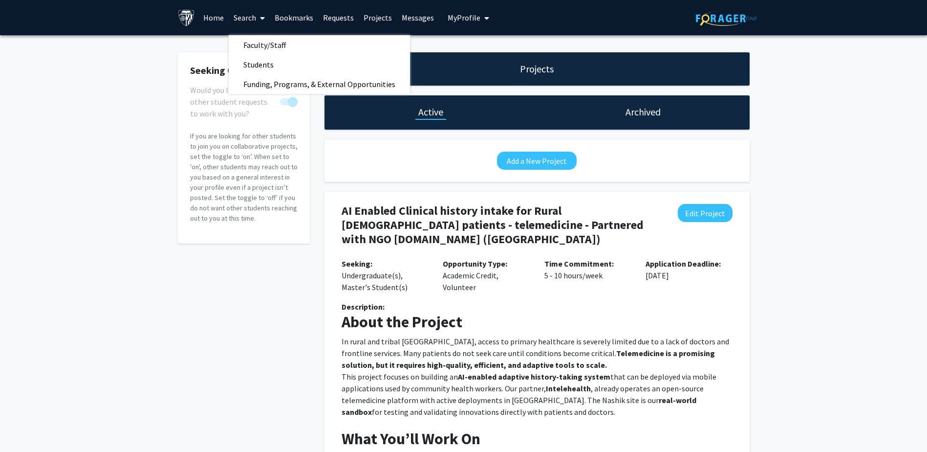
click at [208, 18] on link "Home" at bounding box center [213, 17] width 30 height 34
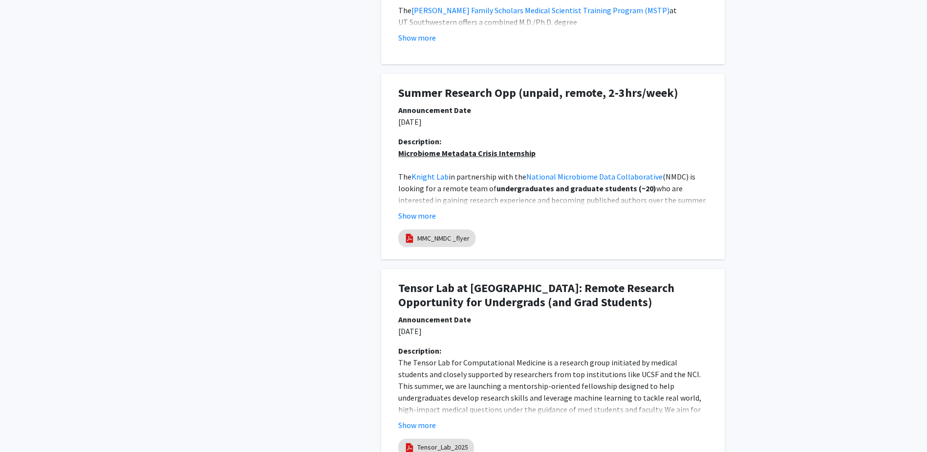
scroll to position [684, 0]
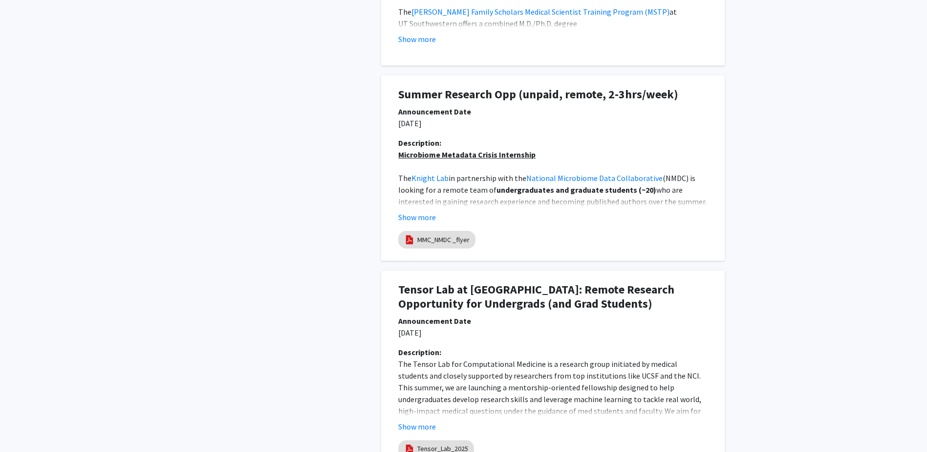
click at [566, 93] on h1 "Summer Research Opp (unpaid, remote, 2-3hrs/week)" at bounding box center [552, 94] width 309 height 14
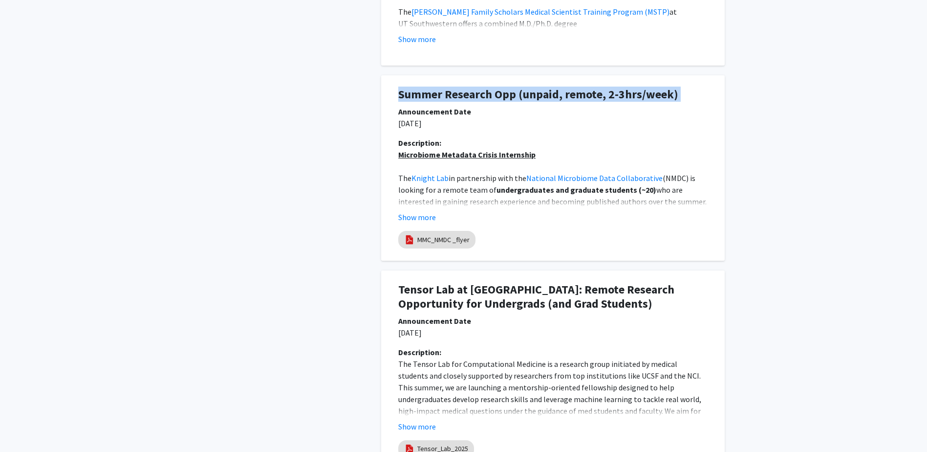
click at [566, 93] on h1 "Summer Research Opp (unpaid, remote, 2-3hrs/week)" at bounding box center [552, 94] width 309 height 14
copy h1 "Summer Research Opp (unpaid, remote, 2-3hrs/week)"
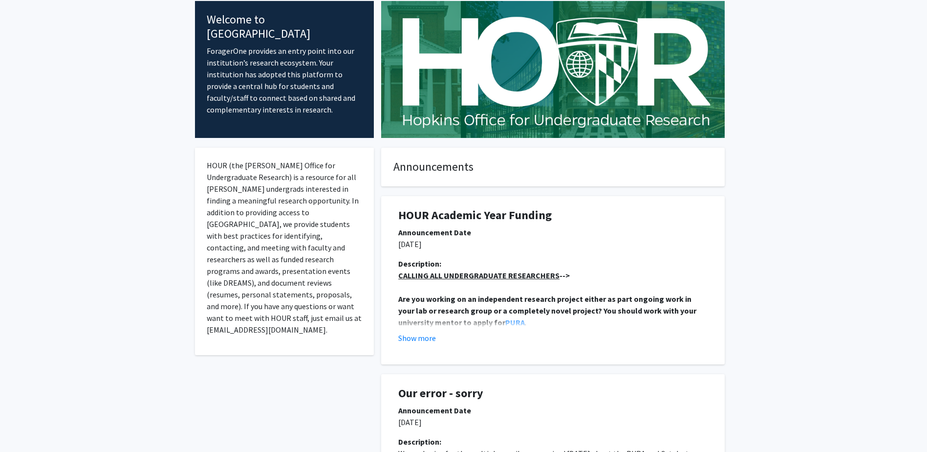
scroll to position [0, 0]
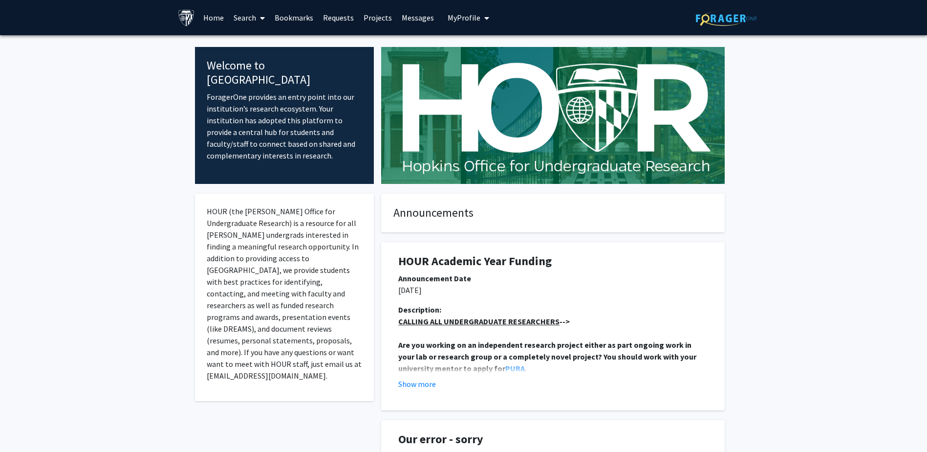
drag, startPoint x: 329, startPoint y: 390, endPoint x: 339, endPoint y: 136, distance: 254.8
click at [380, 17] on link "Projects" at bounding box center [378, 17] width 38 height 34
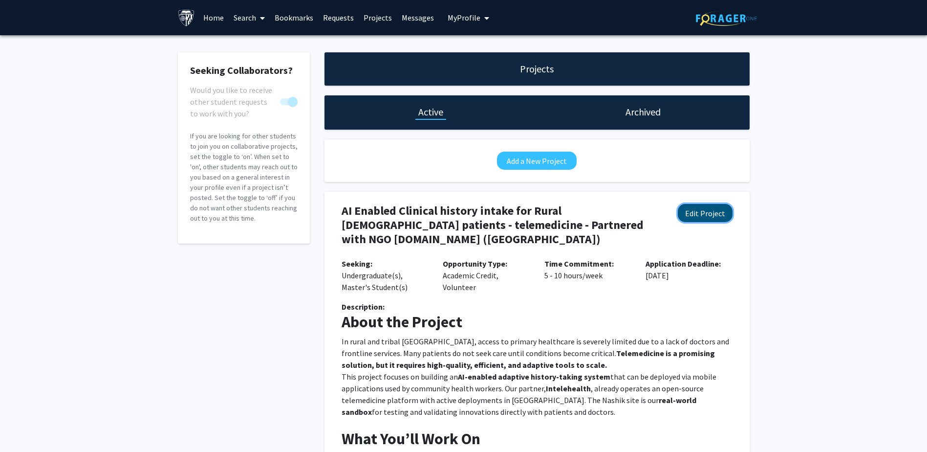
click at [712, 215] on button "Edit Project" at bounding box center [705, 213] width 55 height 18
select select "5 - 10"
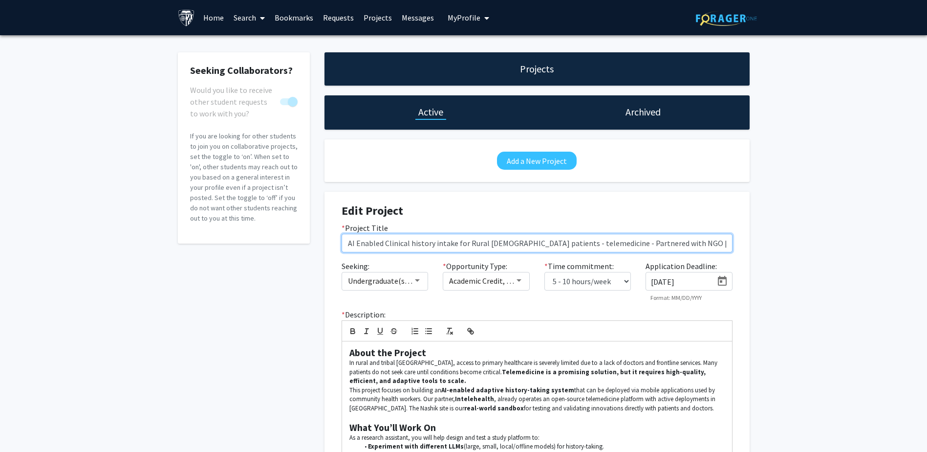
click at [404, 243] on input "AI Enabled Clinical history intake for Rural [DEMOGRAPHIC_DATA] patients - tele…" at bounding box center [537, 243] width 391 height 19
paste input "Summer Research Opp (unpaid, remote, 2-3hrs/week)"
click at [361, 243] on input "Summer Research Opp (unpaid, remote, 2-3hrs/week)AI Enabled Clinical history in…" at bounding box center [537, 243] width 391 height 19
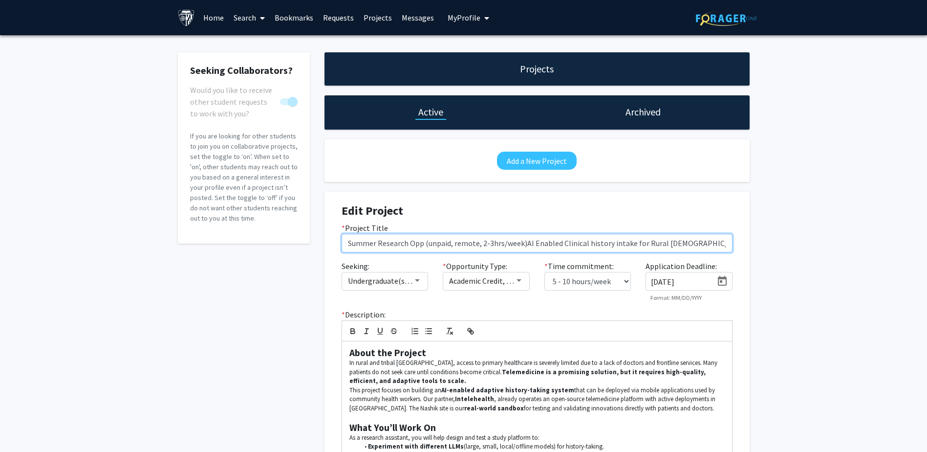
click at [361, 243] on input "Summer Research Opp (unpaid, remote, 2-3hrs/week)AI Enabled Clinical history in…" at bounding box center [537, 243] width 391 height 19
click at [403, 243] on input "Research Opp (unpaid, remote, 2-3hrs/week)AI Enabled Clinical history intake fo…" at bounding box center [537, 243] width 391 height 19
click at [425, 245] on input "Research Opp (remote, 2-3hrs/week)AI Enabled Clinical history intake for Rural …" at bounding box center [537, 243] width 391 height 19
click at [467, 244] on input "Research Opp (remote, 10 hrs/week)AI Enabled Clinical history intake for Rural …" at bounding box center [537, 243] width 391 height 19
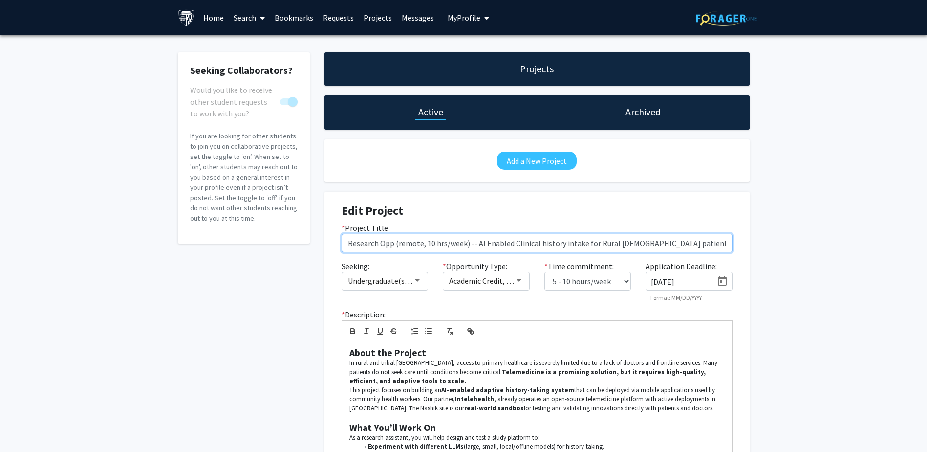
drag, startPoint x: 511, startPoint y: 245, endPoint x: 715, endPoint y: 239, distance: 203.9
click at [715, 239] on input "Research Opp (remote, 10 hrs/week) -- AI Enabled Clinical history intake for Ru…" at bounding box center [537, 243] width 391 height 19
click at [388, 244] on input "Research Opp (remote, 10 hrs/week) -- AI Enabled Clinical history intake for Ru…" at bounding box center [537, 243] width 391 height 19
click at [347, 244] on input "Developer (remote, 10 hrs/week) -- AI Enabled Clinical history intake for Rural…" at bounding box center [537, 243] width 391 height 19
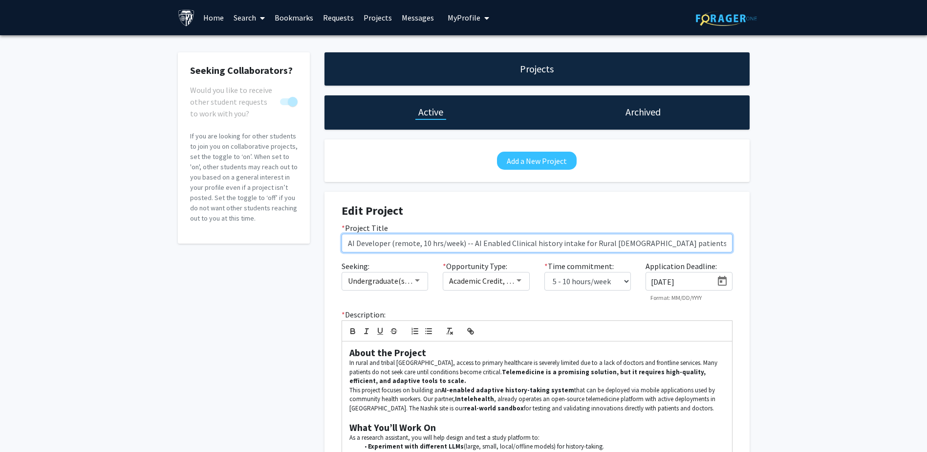
click at [390, 245] on input "AI Developer (remote, 10 hrs/week) -- AI Enabled Clinical history intake for Ru…" at bounding box center [537, 243] width 391 height 19
drag, startPoint x: 489, startPoint y: 243, endPoint x: 562, endPoint y: 239, distance: 72.9
click at [562, 239] on input "AI Developer (remote, 10 hrs/week) -- AI Enabled Clinical history intake for Ru…" at bounding box center [537, 243] width 391 height 19
click at [470, 242] on input "AI Developer (remote, 10 hrs/week) -- AI Enabled Clinical history intake for Ru…" at bounding box center [537, 243] width 391 height 19
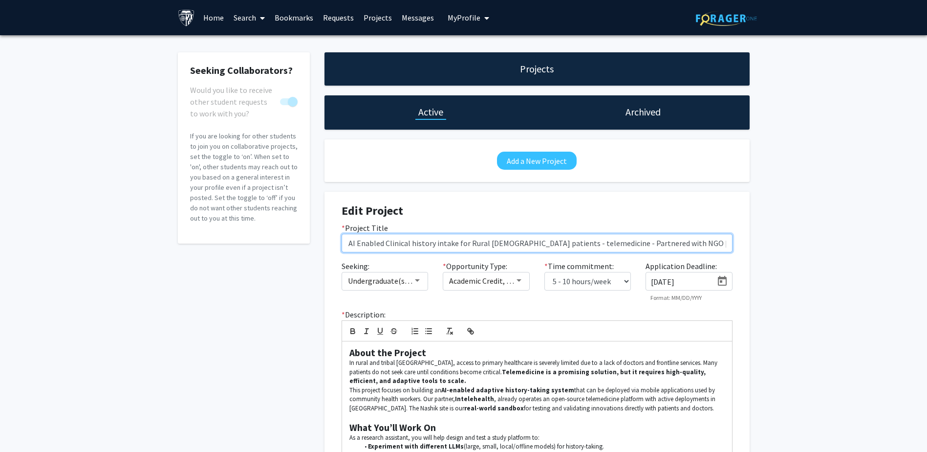
drag, startPoint x: 566, startPoint y: 242, endPoint x: 817, endPoint y: 240, distance: 250.7
click at [817, 240] on div "Seeking Collaborators? Would you like to receive other student requests to work…" at bounding box center [463, 384] width 927 height 698
drag, startPoint x: 712, startPoint y: 242, endPoint x: 737, endPoint y: 254, distance: 28.0
click at [711, 242] on input "AI Developer (remote, 10 hrs/week) -- AI Enabled Clinical history intake for Ru…" at bounding box center [537, 243] width 391 height 19
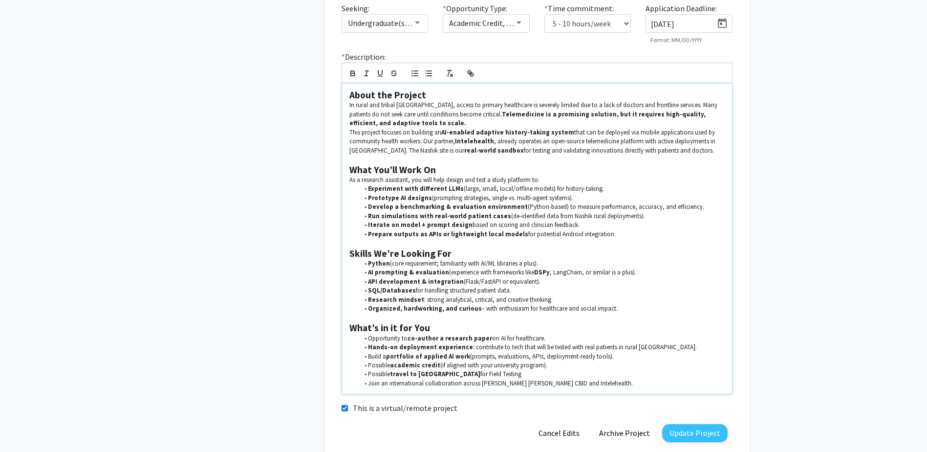
scroll to position [293, 0]
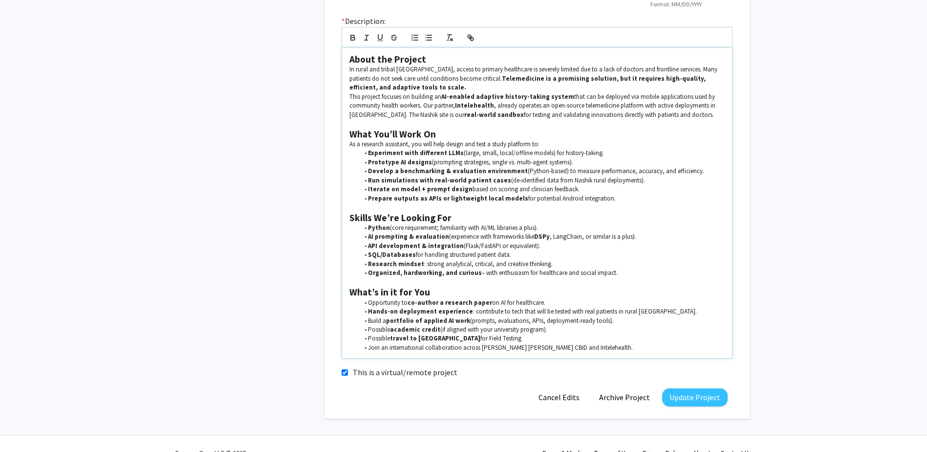
type input "AI Developer (remote, 10 hrs/week) -- AI Enabled Clinical history intake for Ru…"
drag, startPoint x: 427, startPoint y: 293, endPoint x: 316, endPoint y: 286, distance: 111.6
click at [316, 286] on div "Seeking Collaborators? Would you like to receive other student requests to work…" at bounding box center [464, 88] width 586 height 659
drag, startPoint x: 507, startPoint y: 289, endPoint x: 470, endPoint y: 289, distance: 36.7
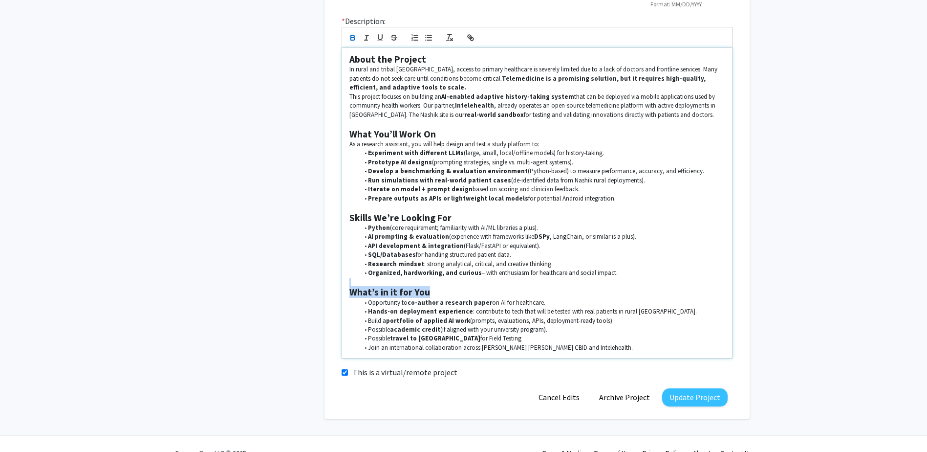
click at [507, 288] on h2 "What’s in it for You" at bounding box center [536, 291] width 375 height 11
click at [445, 290] on h2 "What’s in it for You" at bounding box center [536, 291] width 375 height 11
click at [430, 294] on h2 "What’s in it for You" at bounding box center [536, 291] width 375 height 11
click at [402, 290] on strong "What’s in it for You" at bounding box center [389, 292] width 81 height 12
click at [408, 289] on strong "What’s in it for You" at bounding box center [389, 292] width 81 height 12
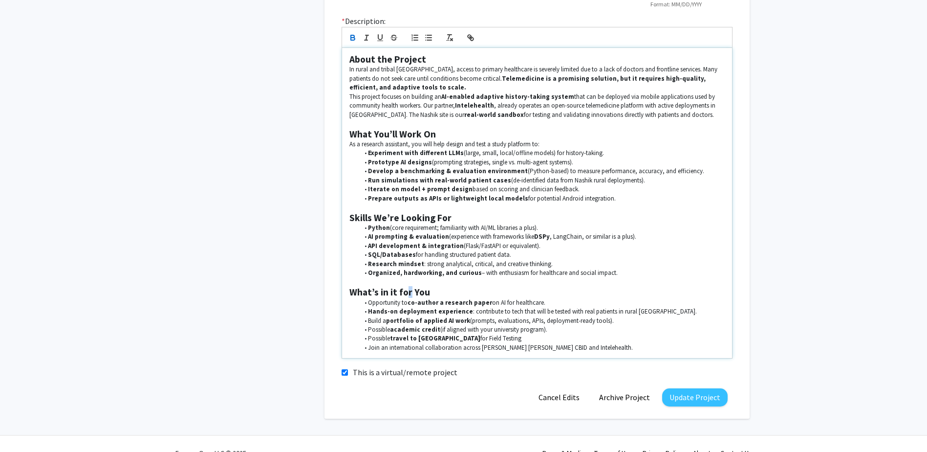
click at [408, 289] on strong "What’s in it for You" at bounding box center [389, 292] width 81 height 12
click at [448, 35] on line "button" at bounding box center [450, 35] width 4 height 0
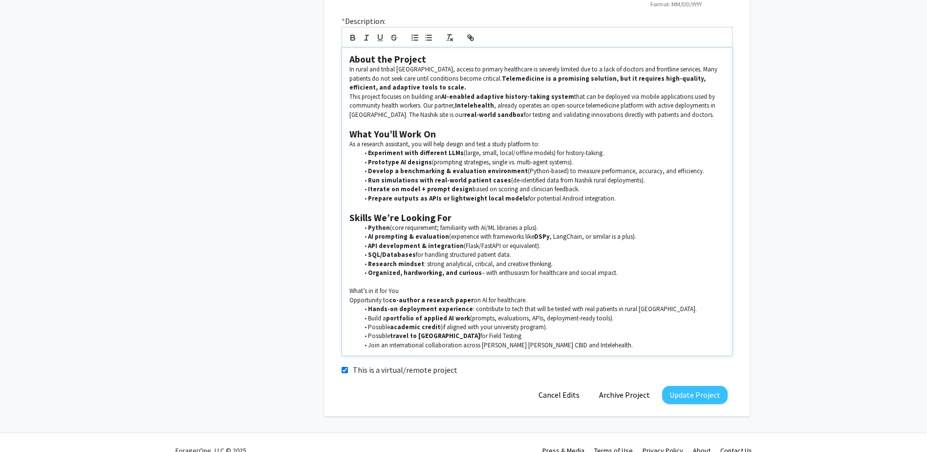
click at [534, 298] on p "Opportunity to co-author a research paper on AI for healthcare." at bounding box center [536, 300] width 375 height 9
click at [528, 307] on li "Hands-on deployment experience : contribute to tech that will be tested with re…" at bounding box center [542, 308] width 366 height 9
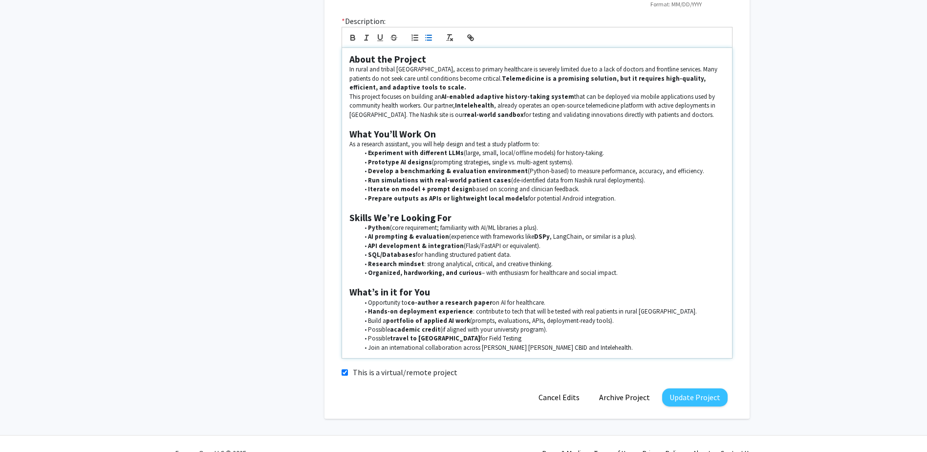
click at [582, 267] on li "Research mindset : strong analytical, critical, and creative thinking." at bounding box center [542, 264] width 366 height 9
click at [390, 60] on strong "About the Project" at bounding box center [387, 59] width 77 height 12
click at [396, 39] on icon "button" at bounding box center [394, 37] width 9 height 9
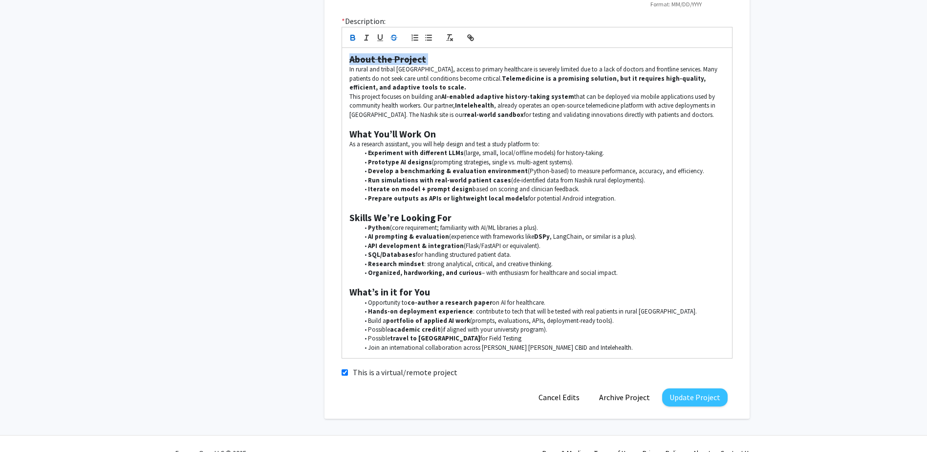
click at [396, 39] on icon "button" at bounding box center [394, 37] width 9 height 9
click at [534, 240] on strong "DSPy" at bounding box center [542, 236] width 16 height 8
click at [714, 395] on button "Update Project" at bounding box center [694, 397] width 65 height 18
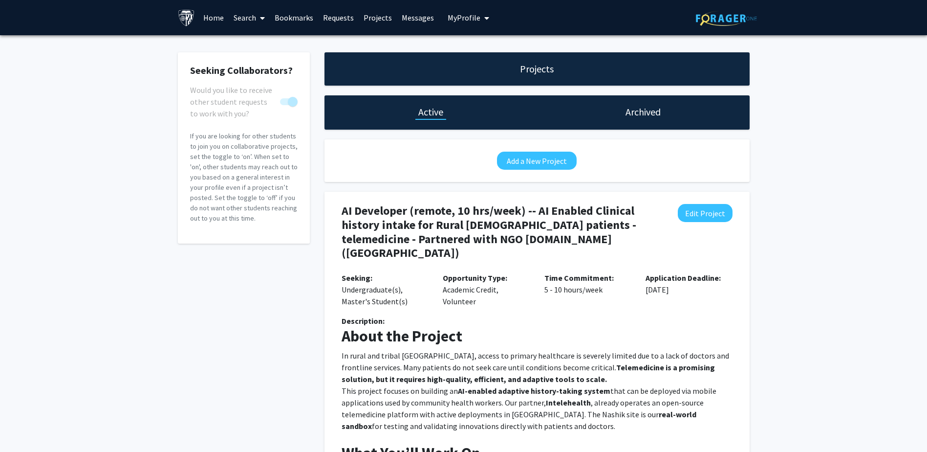
click at [823, 233] on div "Seeking Collaborators? Would you like to receive other student requests to work…" at bounding box center [463, 443] width 927 height 816
click at [679, 296] on div "Application Deadline: [DATE]" at bounding box center [689, 293] width 102 height 43
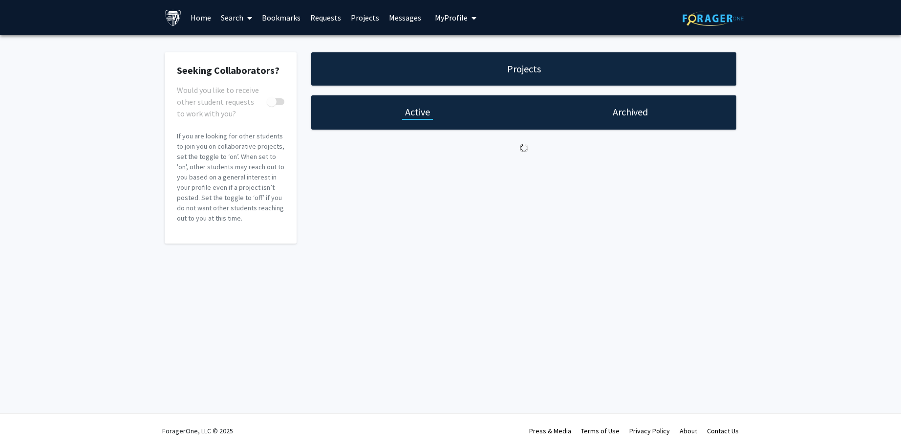
checkbox input "true"
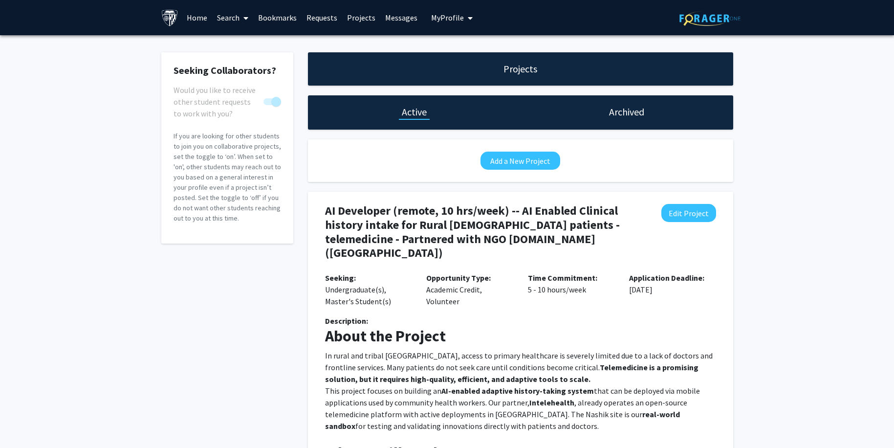
click at [829, 179] on div "Seeking Collaborators? Would you like to receive other student requests to work…" at bounding box center [447, 443] width 894 height 816
